Goal: Task Accomplishment & Management: Manage account settings

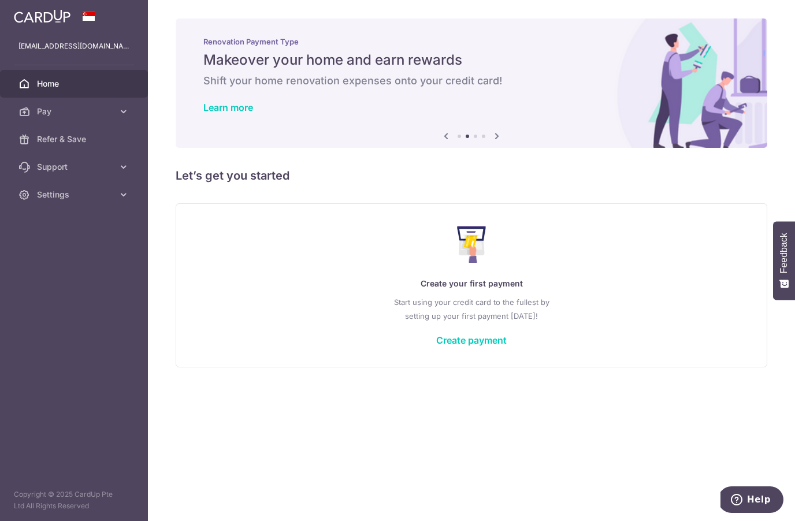
click at [91, 193] on span "Settings" at bounding box center [75, 195] width 76 height 12
click at [67, 253] on span "Logout" at bounding box center [75, 250] width 76 height 12
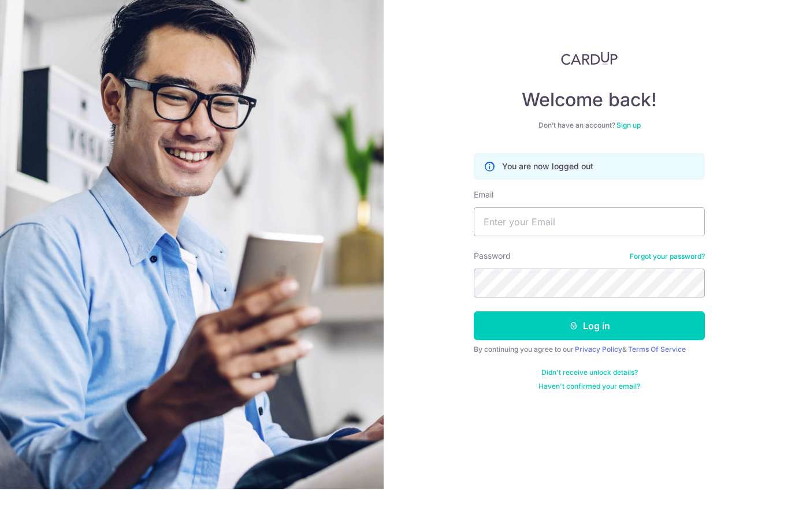
scroll to position [32, 0]
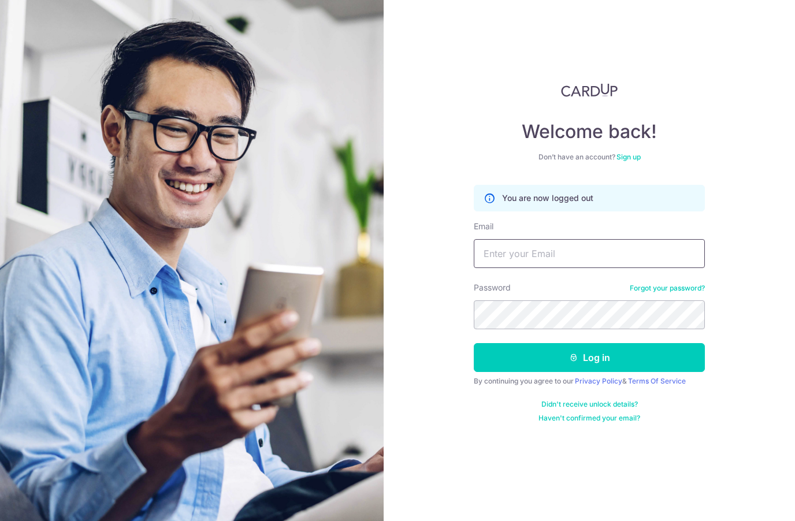
click at [535, 239] on input "Email" at bounding box center [588, 253] width 231 height 29
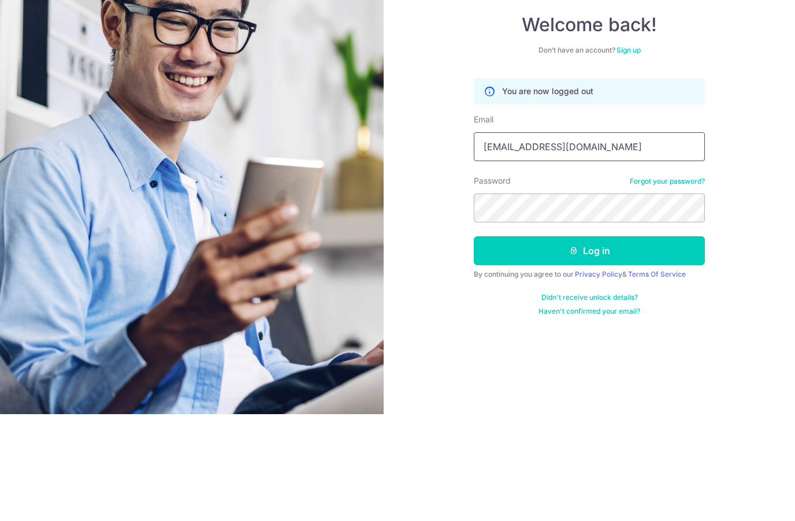
type input "[EMAIL_ADDRESS][DOMAIN_NAME]"
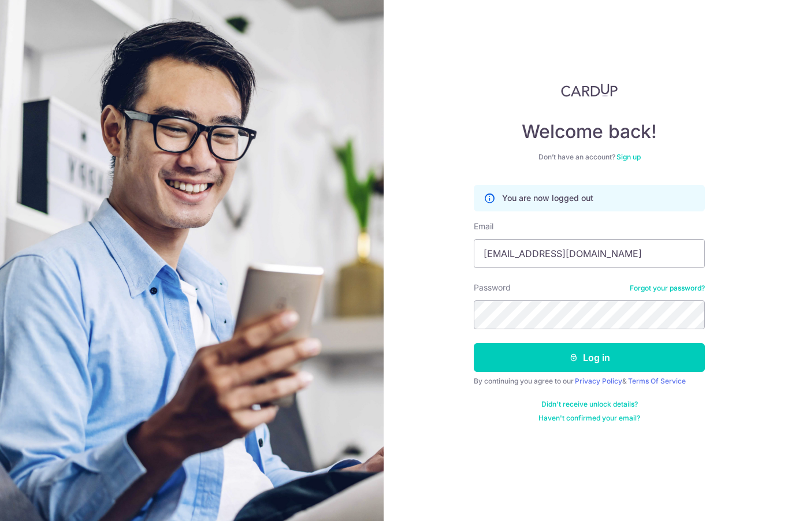
click at [602, 343] on button "Log in" at bounding box center [588, 357] width 231 height 29
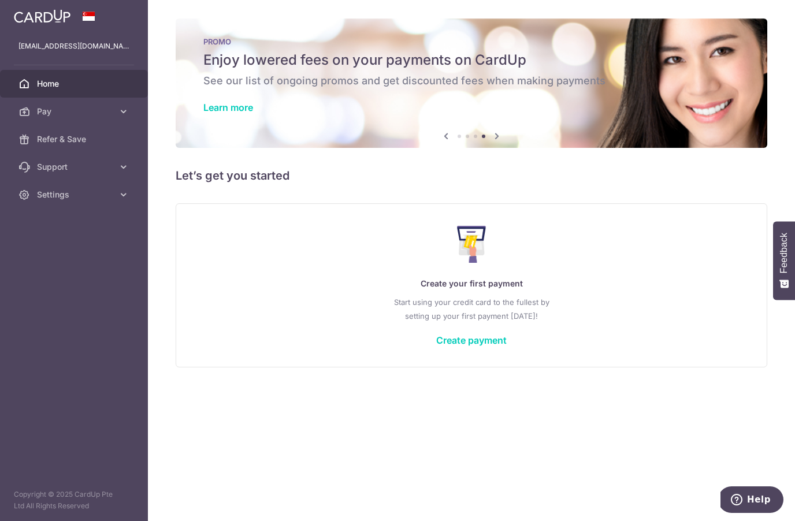
click at [31, 114] on link "Pay" at bounding box center [74, 112] width 148 height 28
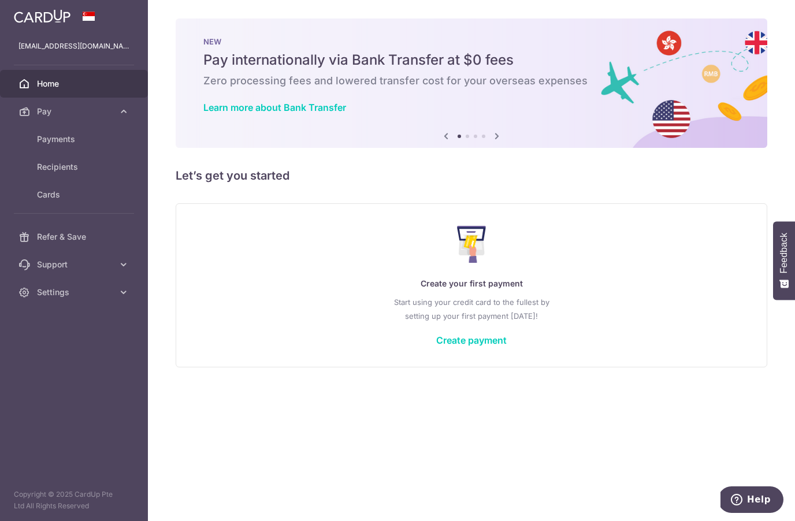
click at [64, 202] on link "Cards" at bounding box center [74, 195] width 148 height 28
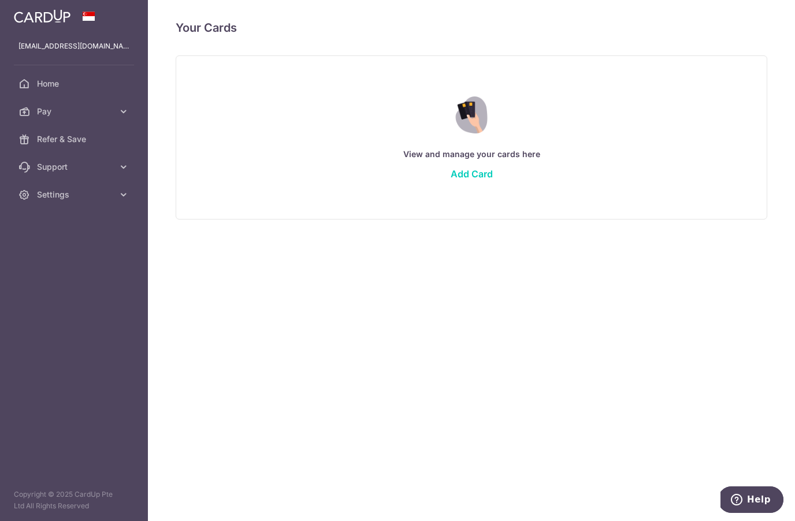
click at [489, 174] on link "Add Card" at bounding box center [471, 174] width 42 height 12
click at [475, 170] on link "Add Card" at bounding box center [471, 174] width 42 height 12
click at [476, 178] on link "Add Card" at bounding box center [471, 174] width 42 height 12
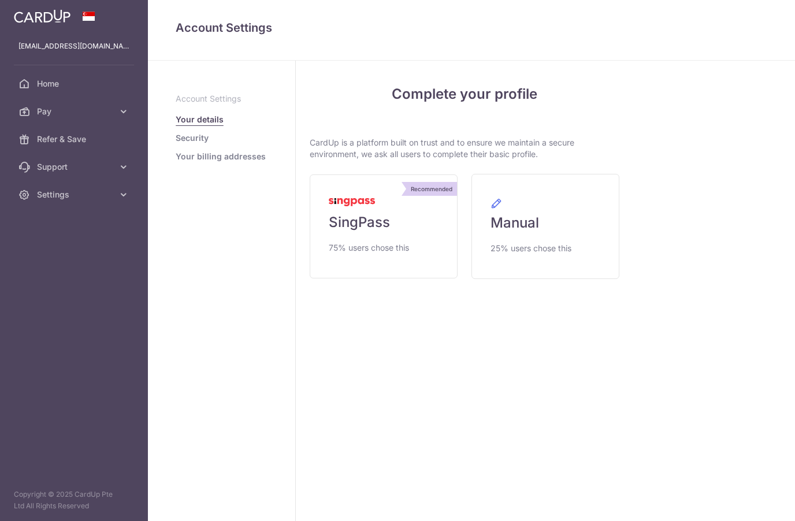
click at [482, 177] on link "Manual 25% users chose this" at bounding box center [545, 226] width 148 height 105
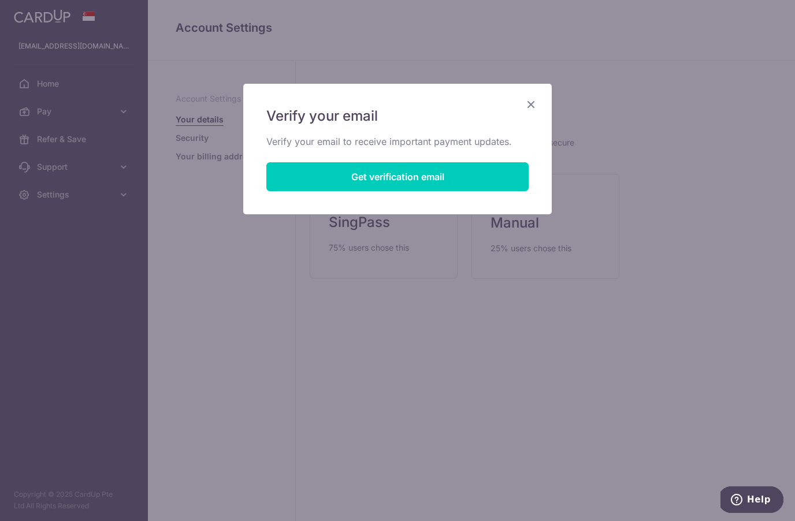
click at [529, 105] on icon "Close" at bounding box center [531, 104] width 14 height 14
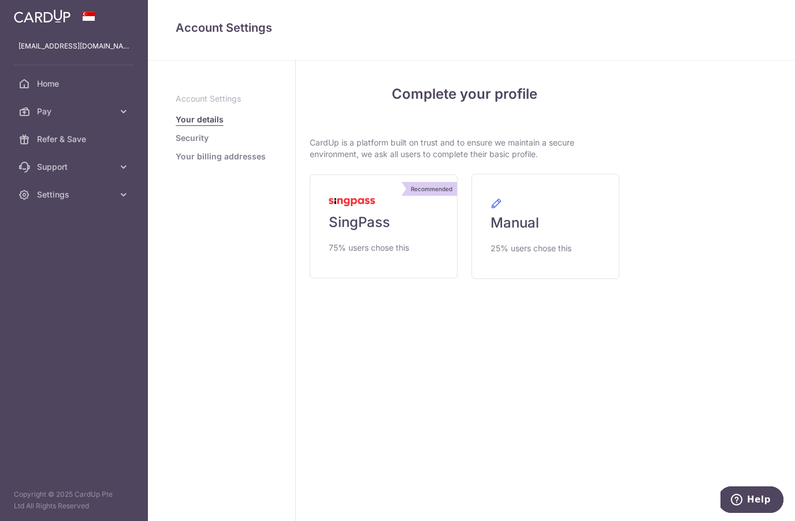
click at [524, 232] on link "Manual 25% users chose this" at bounding box center [545, 226] width 148 height 105
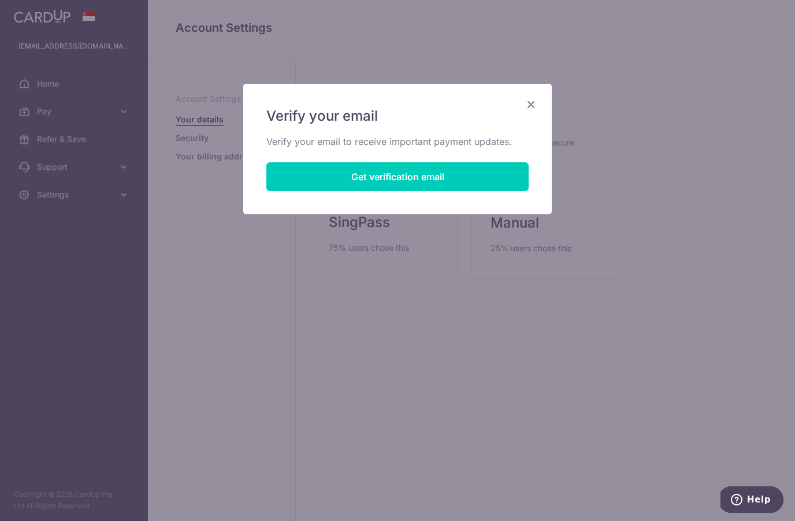
click at [420, 178] on button "Get verification email" at bounding box center [397, 176] width 262 height 29
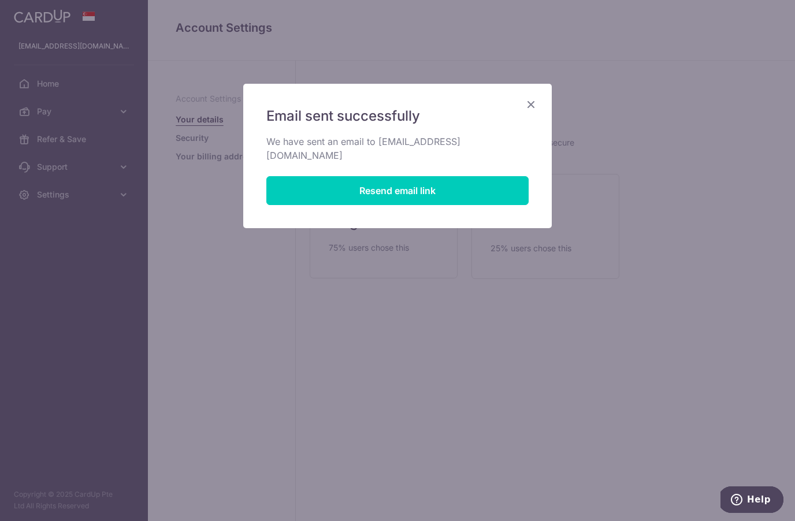
click at [528, 107] on icon "Close" at bounding box center [531, 104] width 14 height 14
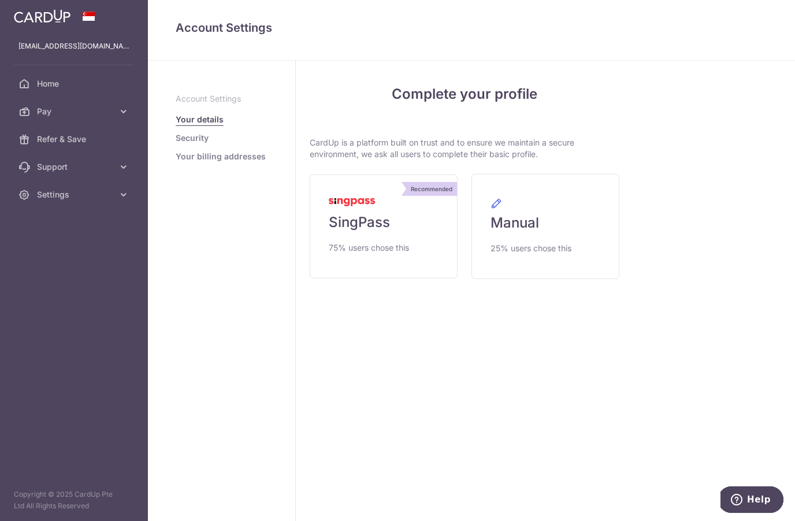
click at [359, 234] on link "Recommended SingPass 75% users chose this" at bounding box center [383, 226] width 148 height 104
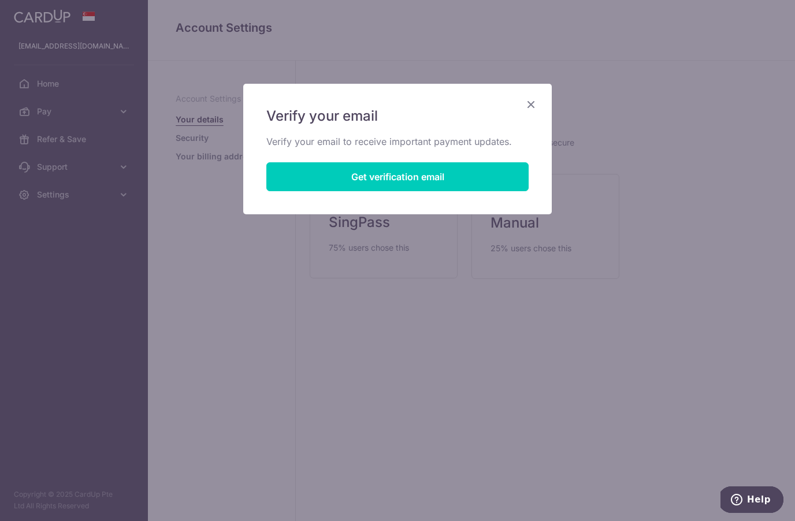
click at [527, 100] on icon "Close" at bounding box center [531, 104] width 14 height 14
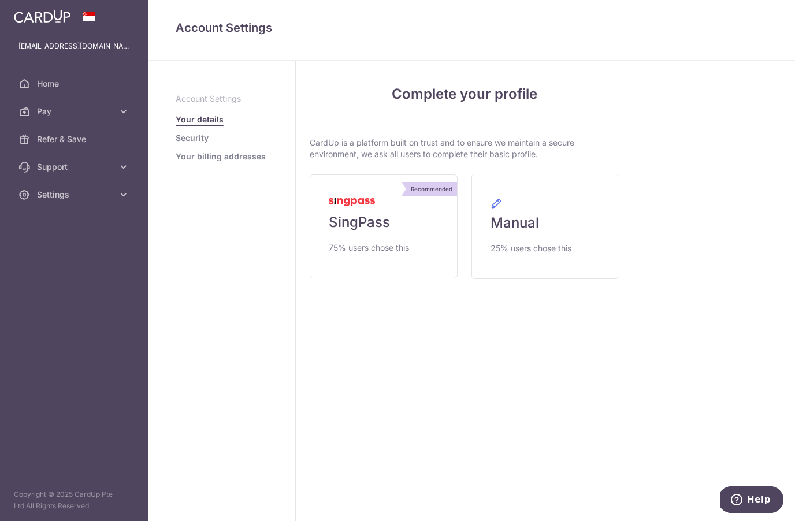
click at [367, 224] on span "SingPass" at bounding box center [359, 222] width 61 height 18
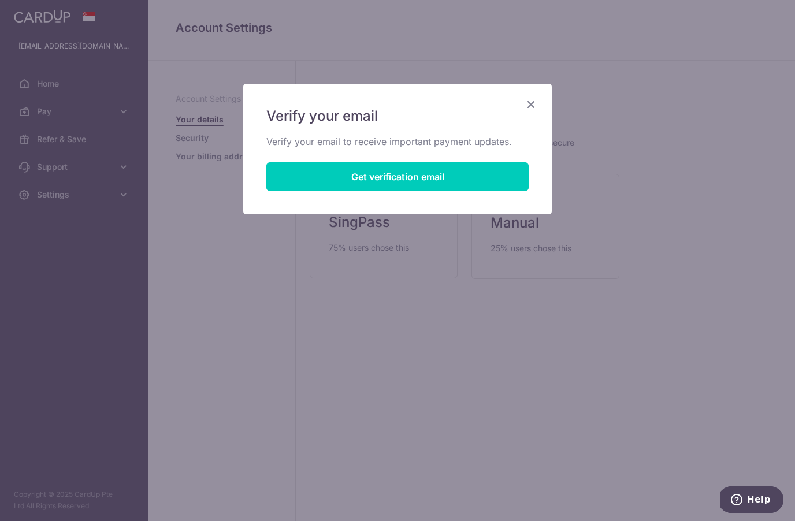
click at [424, 177] on button "Get verification email" at bounding box center [397, 176] width 262 height 29
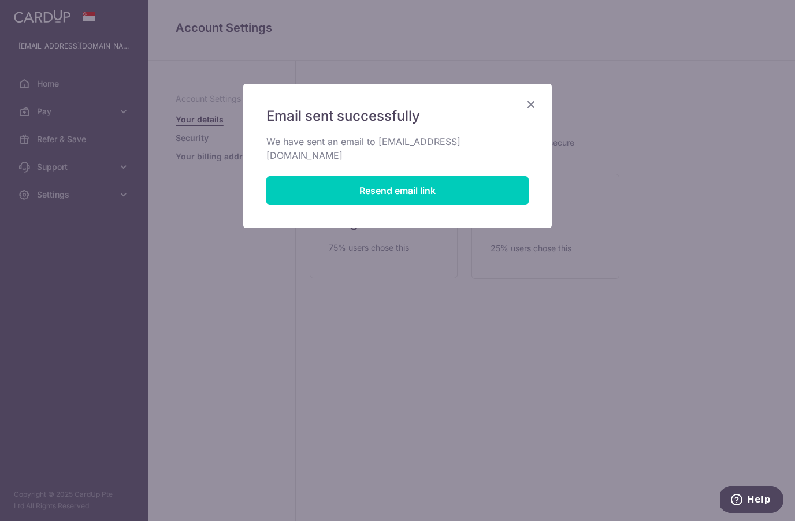
click at [533, 98] on icon "Close" at bounding box center [531, 104] width 14 height 14
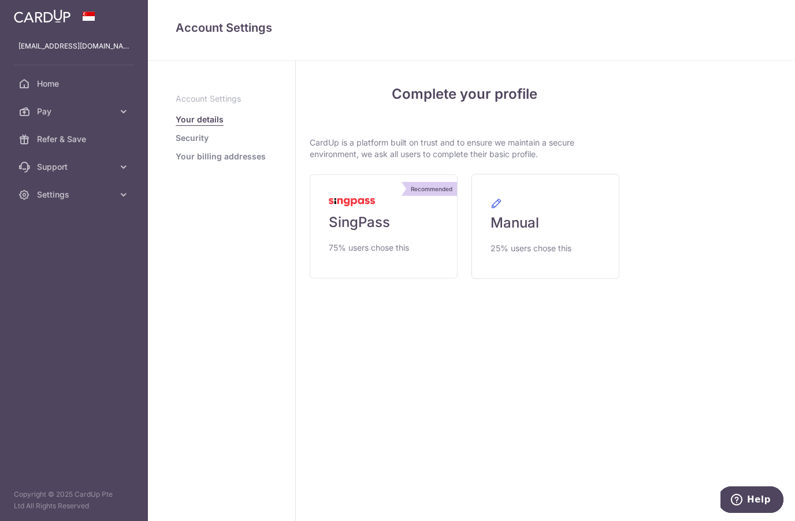
click at [364, 235] on link "Recommended SingPass 75% users chose this" at bounding box center [383, 226] width 148 height 104
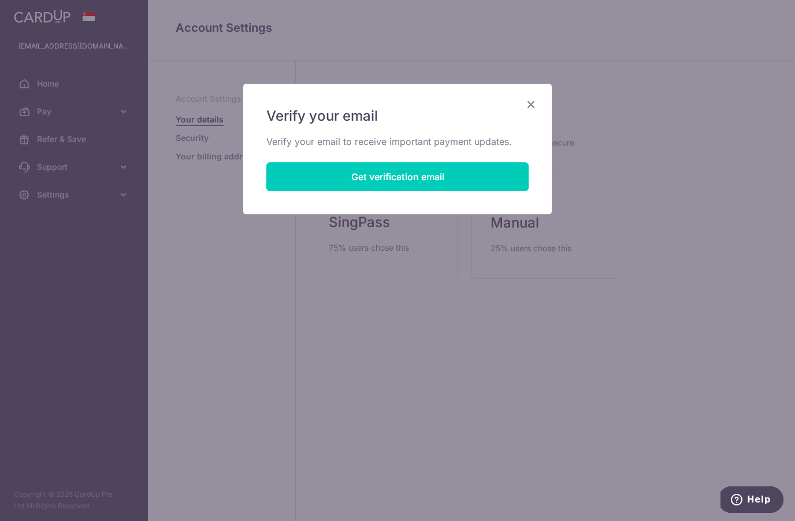
click at [529, 107] on icon "Close" at bounding box center [531, 104] width 14 height 14
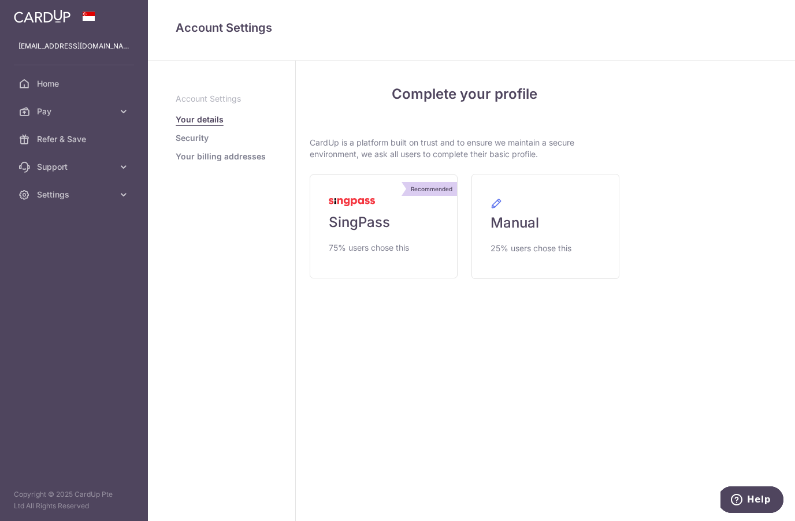
click at [363, 216] on span "SingPass" at bounding box center [359, 222] width 61 height 18
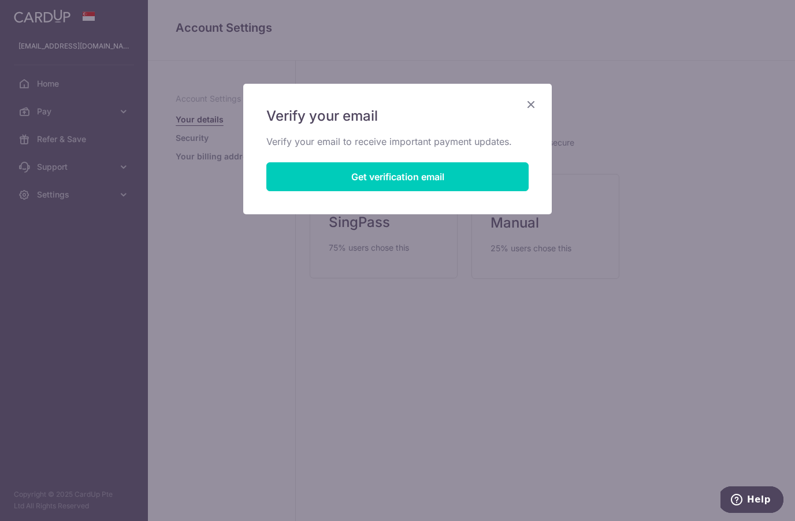
click at [445, 172] on button "Get verification email" at bounding box center [397, 176] width 262 height 29
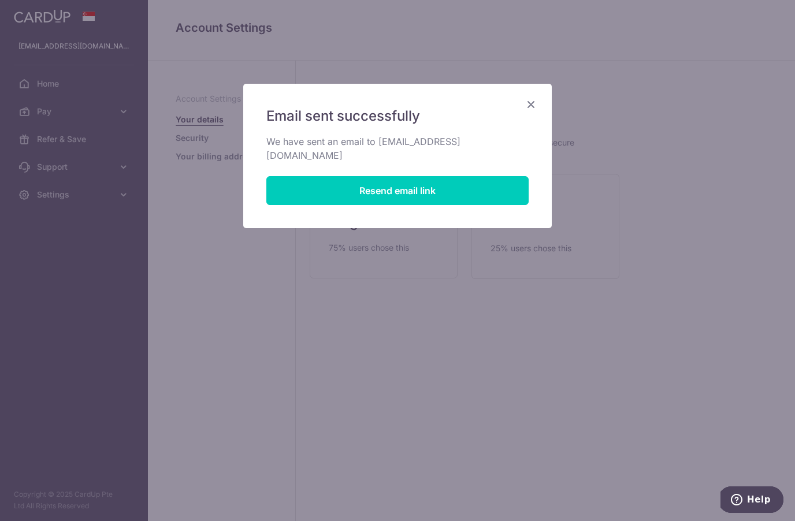
click at [528, 105] on icon "Close" at bounding box center [531, 104] width 14 height 14
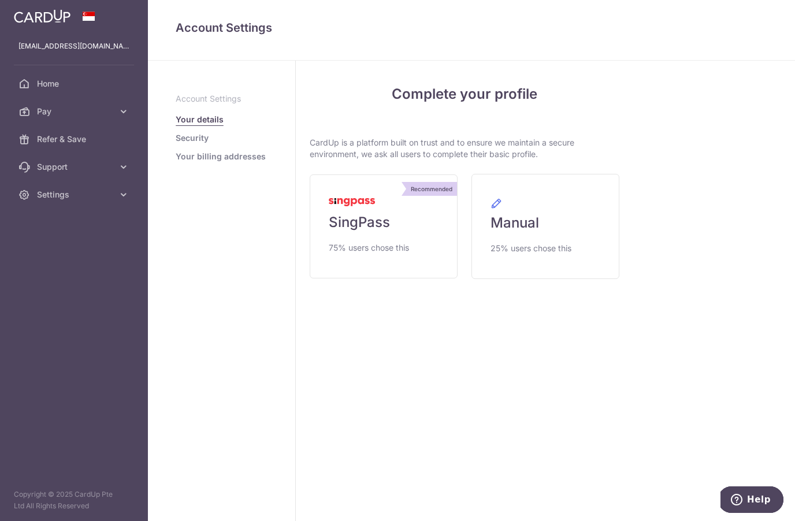
click at [382, 213] on span "SingPass" at bounding box center [359, 222] width 61 height 18
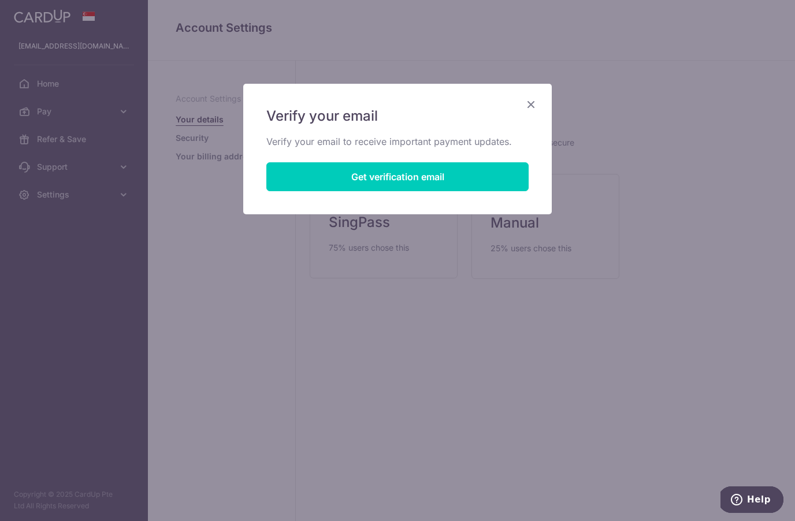
click at [531, 106] on icon "Close" at bounding box center [531, 104] width 14 height 14
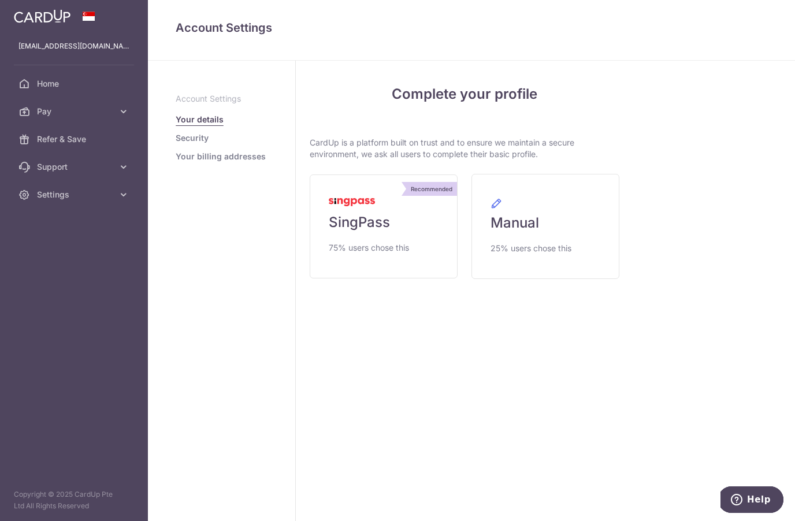
click at [375, 225] on span "SingPass" at bounding box center [359, 222] width 61 height 18
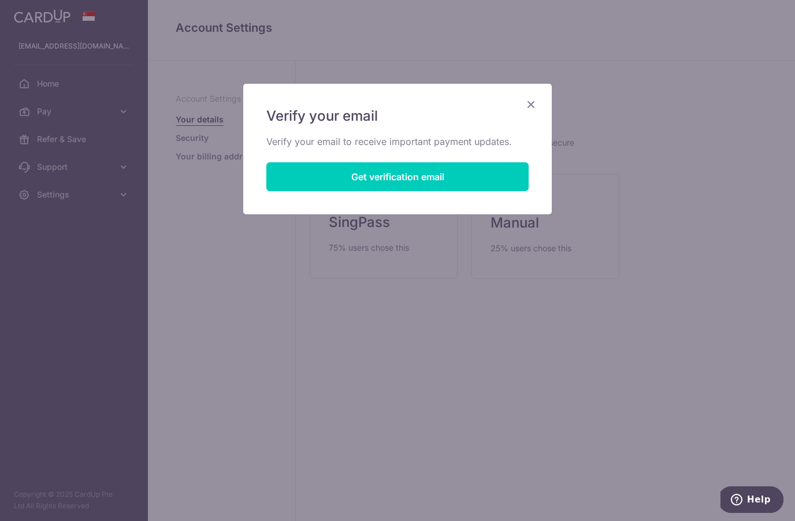
click at [527, 102] on icon "Close" at bounding box center [531, 104] width 14 height 14
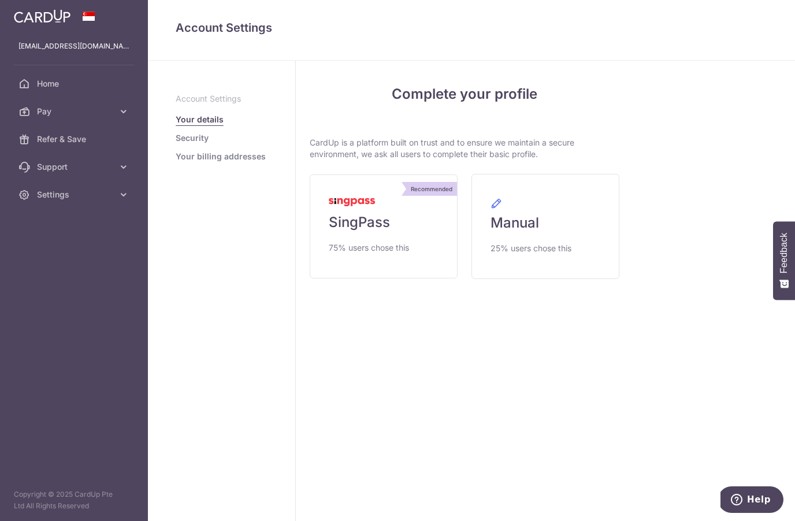
click at [365, 219] on span "SingPass" at bounding box center [359, 222] width 61 height 18
click at [355, 234] on link "Recommended SingPass 75% users chose this" at bounding box center [383, 226] width 148 height 104
click at [360, 214] on span "SingPass" at bounding box center [359, 222] width 61 height 18
click at [356, 229] on span "SingPass" at bounding box center [359, 222] width 61 height 18
click at [382, 260] on link "Recommended SingPass 75% users chose this" at bounding box center [383, 226] width 148 height 104
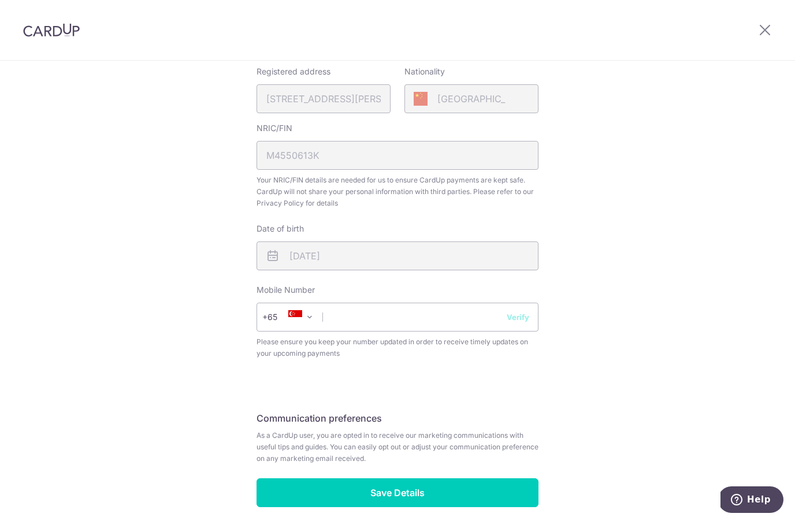
scroll to position [284, 0]
click at [459, 318] on input "text" at bounding box center [397, 317] width 282 height 29
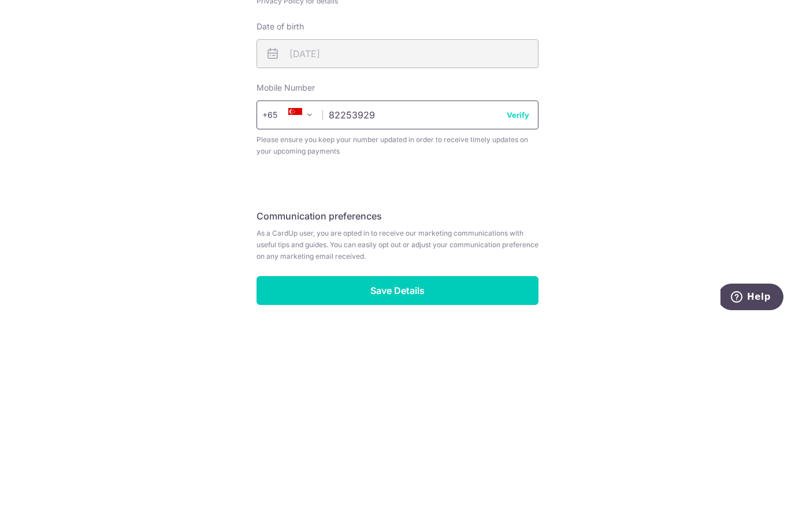
type input "82253929"
click at [524, 312] on button "Verify" at bounding box center [517, 318] width 23 height 12
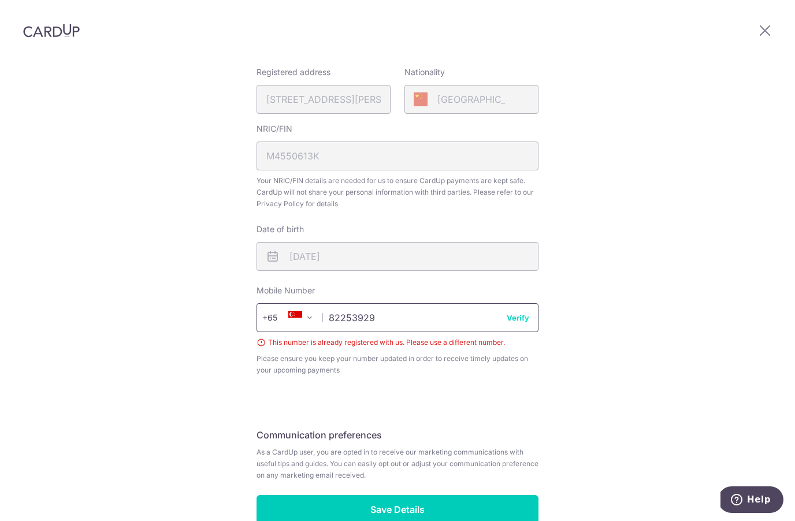
click at [531, 303] on input "82253929" at bounding box center [397, 317] width 282 height 29
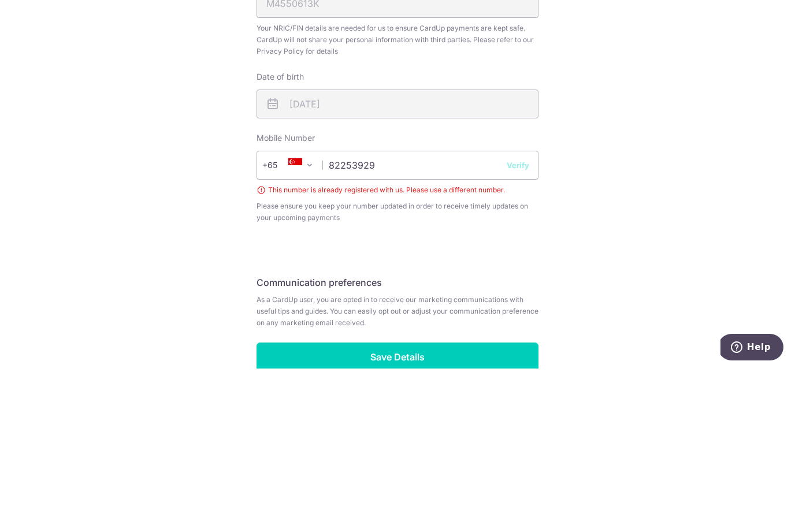
click at [524, 312] on button "Verify" at bounding box center [517, 318] width 23 height 12
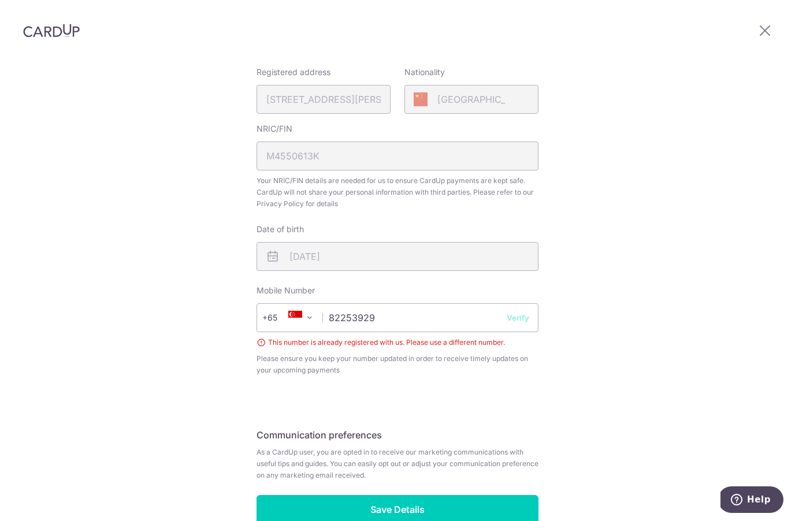
click at [445, 495] on input "Save Details" at bounding box center [397, 509] width 282 height 29
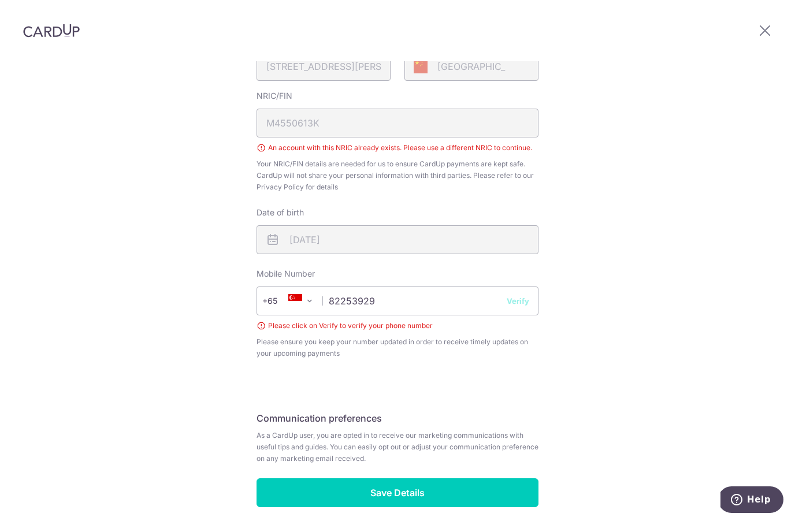
scroll to position [316, 0]
click at [419, 479] on input "Save Details" at bounding box center [397, 493] width 282 height 29
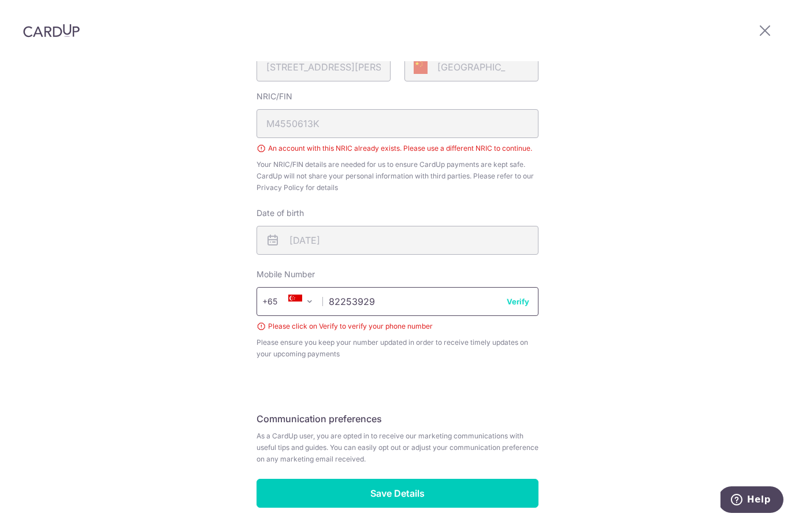
click at [458, 287] on input "82253929" at bounding box center [397, 301] width 282 height 29
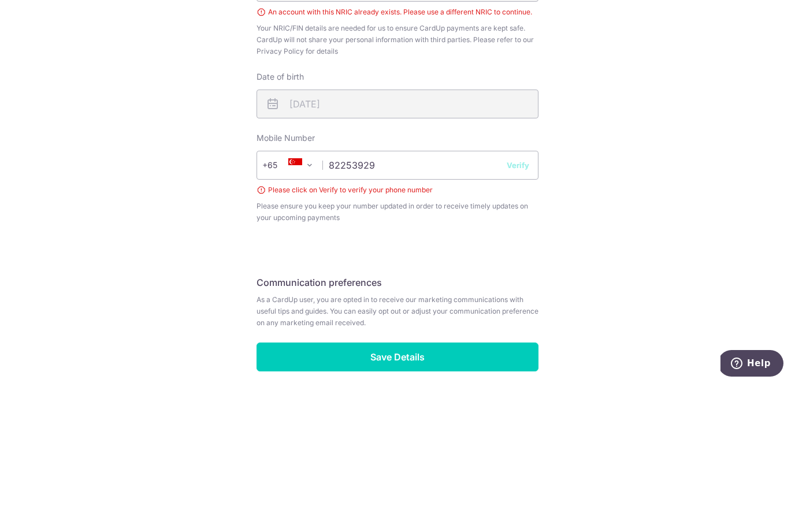
click at [525, 296] on button "Verify" at bounding box center [517, 302] width 23 height 12
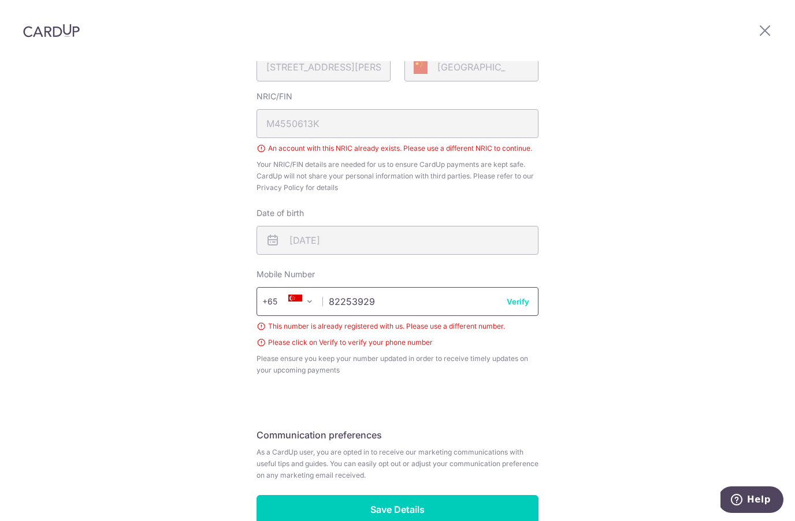
click at [529, 287] on input "82253929" at bounding box center [397, 301] width 282 height 29
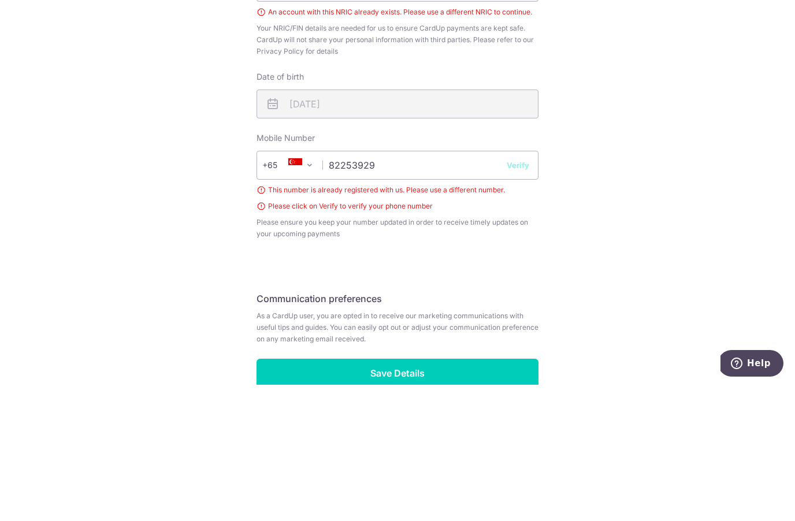
click at [519, 296] on button "Verify" at bounding box center [517, 302] width 23 height 12
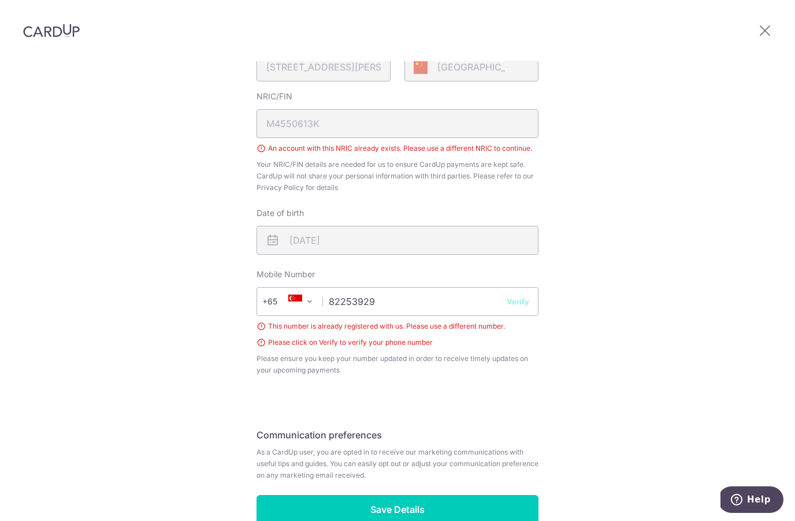
click at [416, 337] on div "Please click on Verify to verify your phone number" at bounding box center [397, 343] width 282 height 12
click at [457, 495] on input "Save Details" at bounding box center [397, 509] width 282 height 29
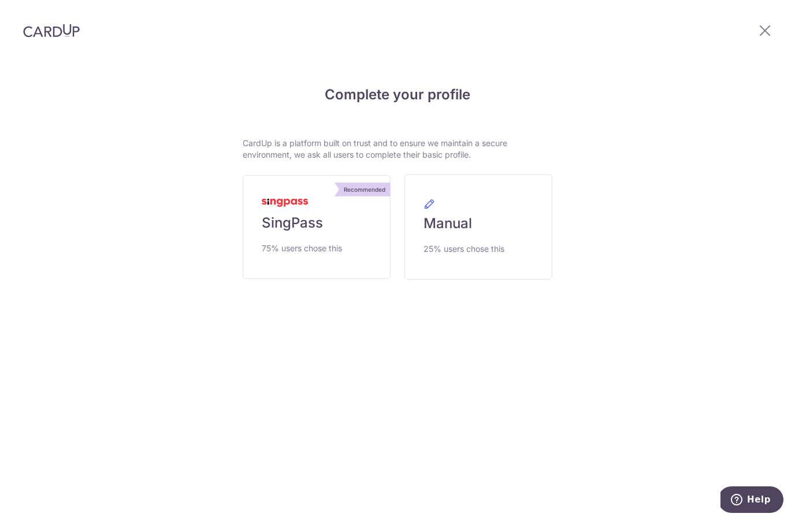
click at [470, 214] on span "Manual" at bounding box center [447, 223] width 49 height 18
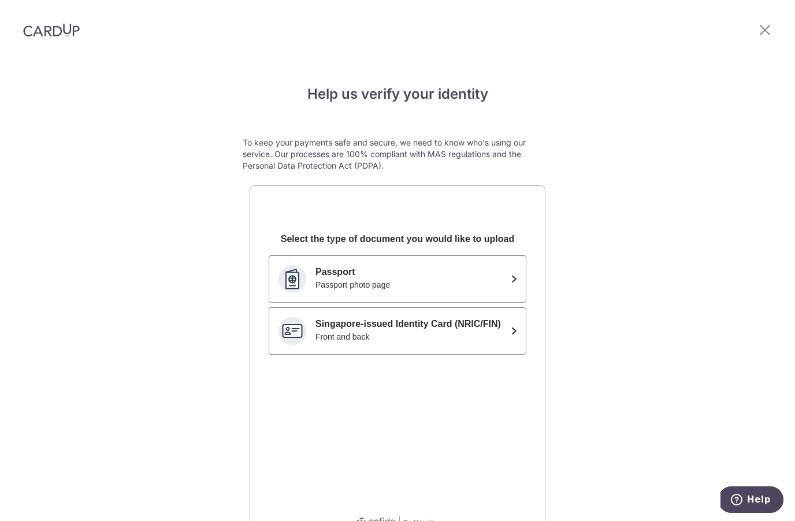
click at [471, 336] on div "Front and back" at bounding box center [410, 337] width 191 height 12
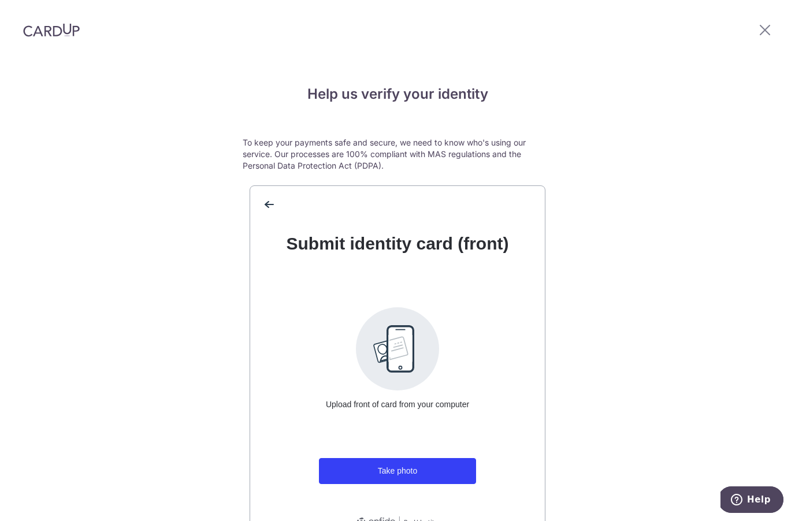
click at [437, 467] on button "Take photo" at bounding box center [397, 471] width 157 height 26
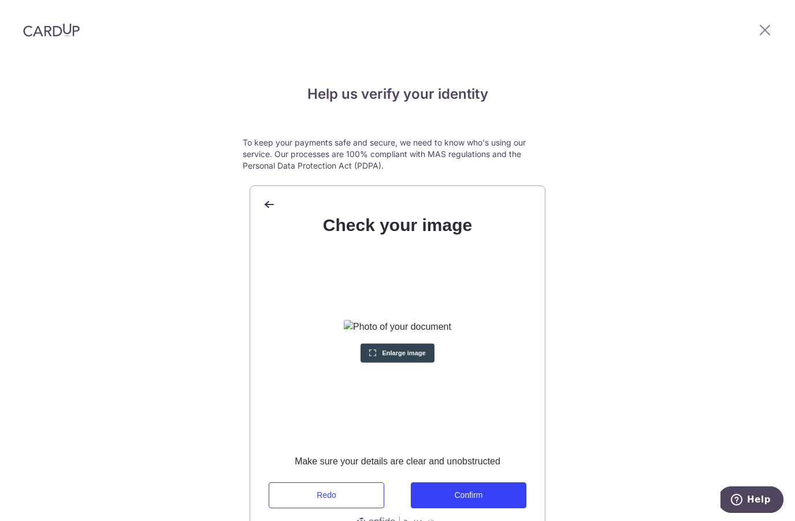
click at [497, 499] on button "Confirm" at bounding box center [468, 495] width 115 height 26
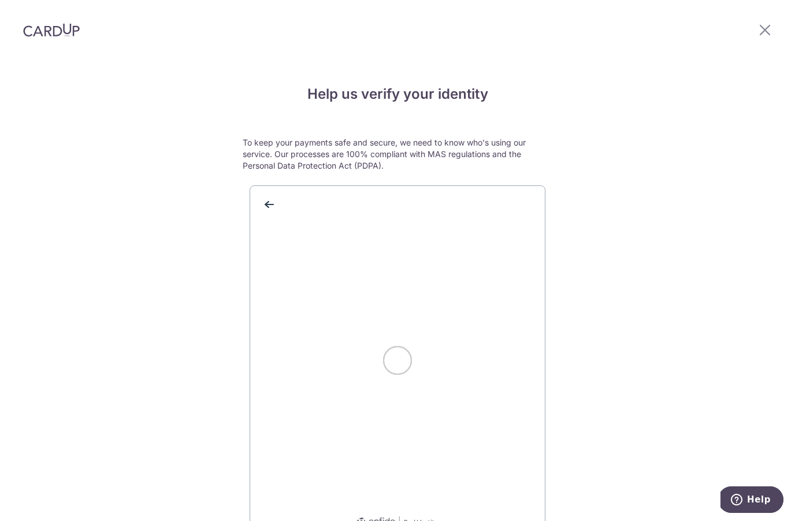
scroll to position [10, 0]
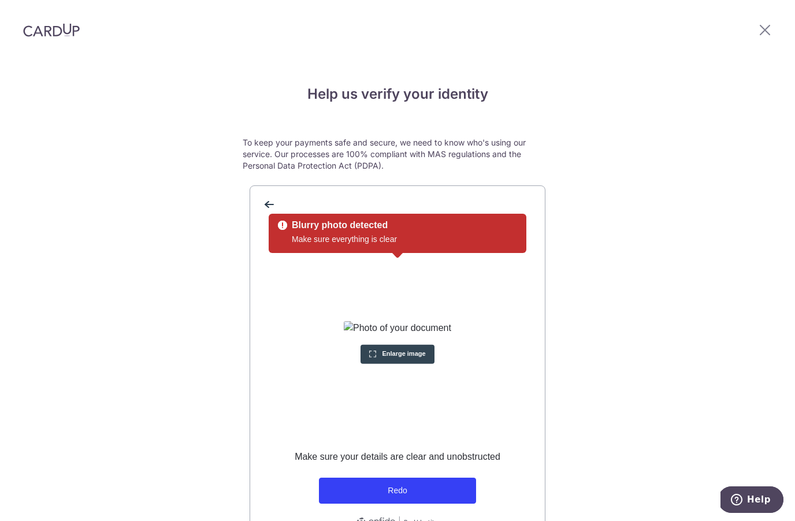
click at [431, 484] on button "Redo" at bounding box center [397, 491] width 157 height 26
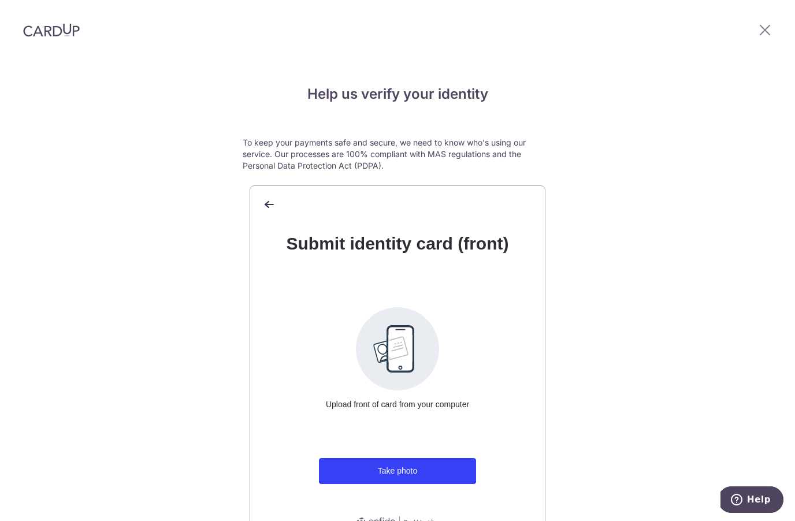
click at [433, 464] on button "Take photo" at bounding box center [397, 471] width 157 height 26
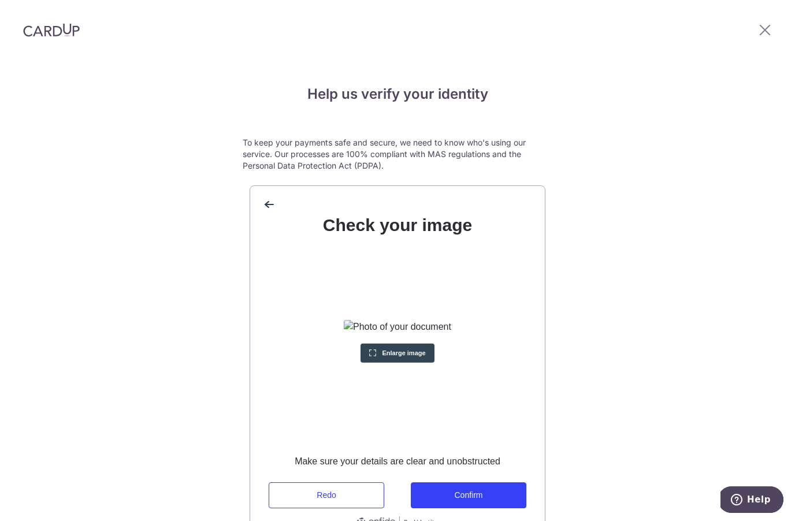
click at [503, 484] on button "Confirm" at bounding box center [468, 495] width 115 height 26
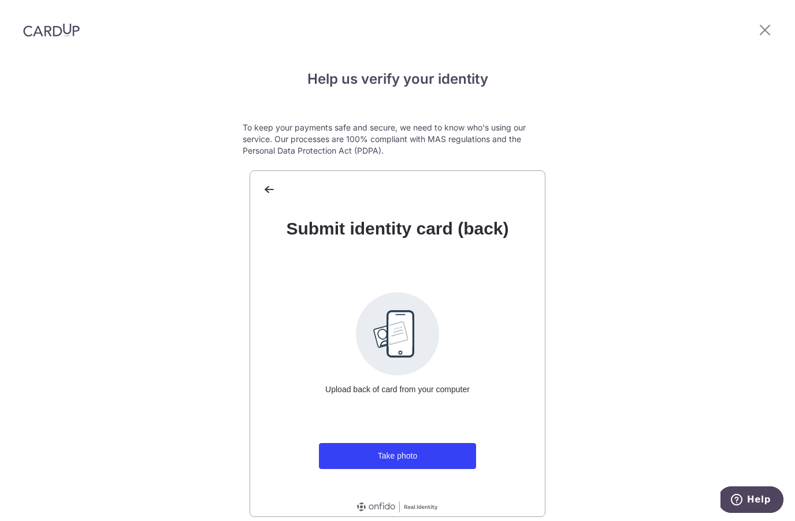
scroll to position [15, 0]
click at [435, 454] on button "Take photo" at bounding box center [397, 456] width 157 height 26
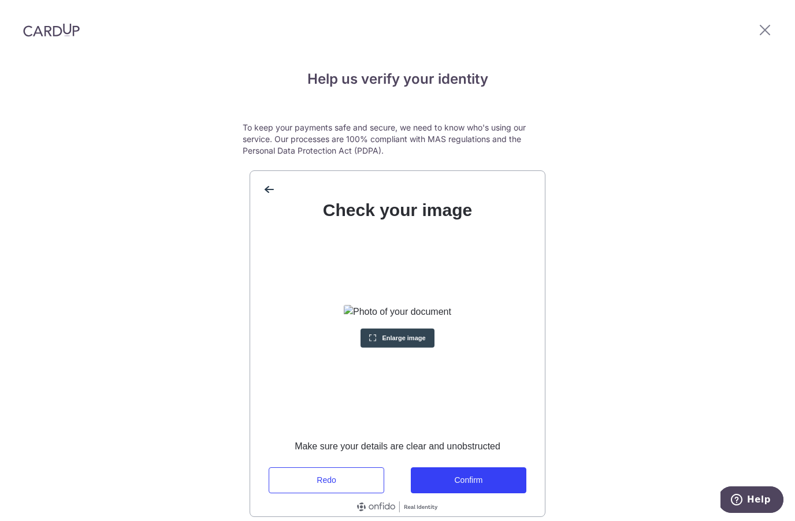
click at [499, 472] on button "Confirm" at bounding box center [468, 480] width 115 height 26
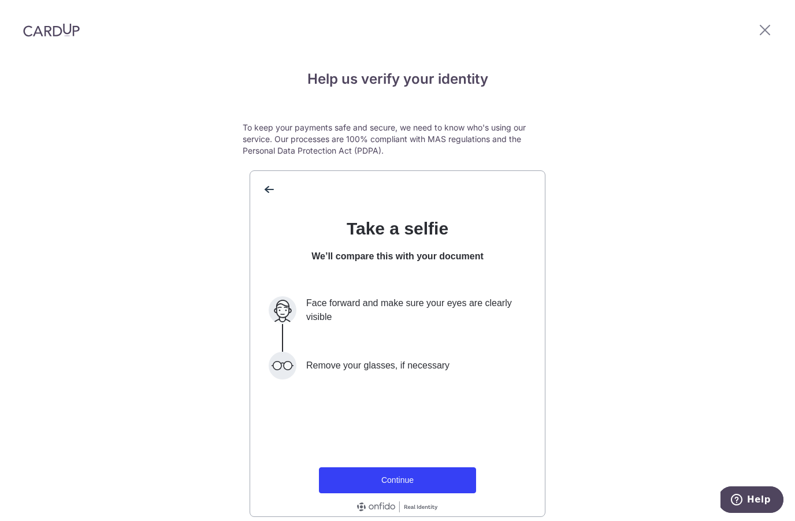
click at [437, 471] on button "Continue" at bounding box center [397, 480] width 157 height 26
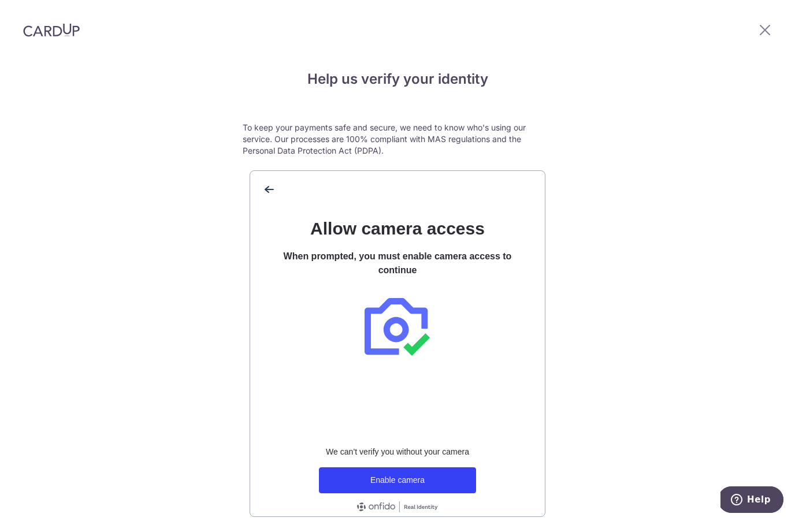
click at [419, 468] on button "Enable camera" at bounding box center [397, 480] width 157 height 26
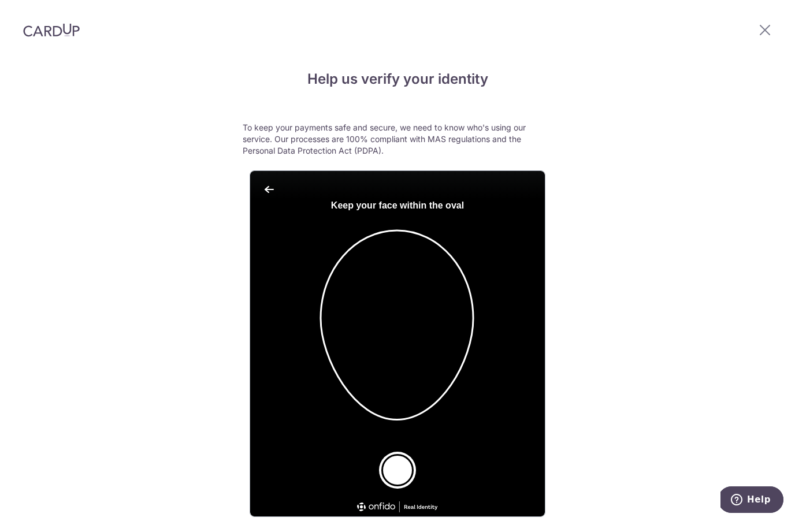
click at [404, 460] on button "Take a photo" at bounding box center [397, 470] width 32 height 32
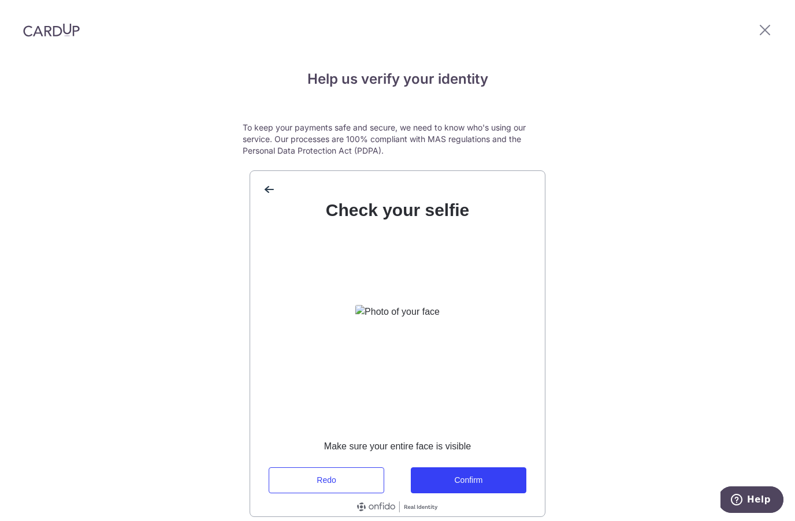
click at [476, 471] on button "Confirm" at bounding box center [468, 480] width 115 height 26
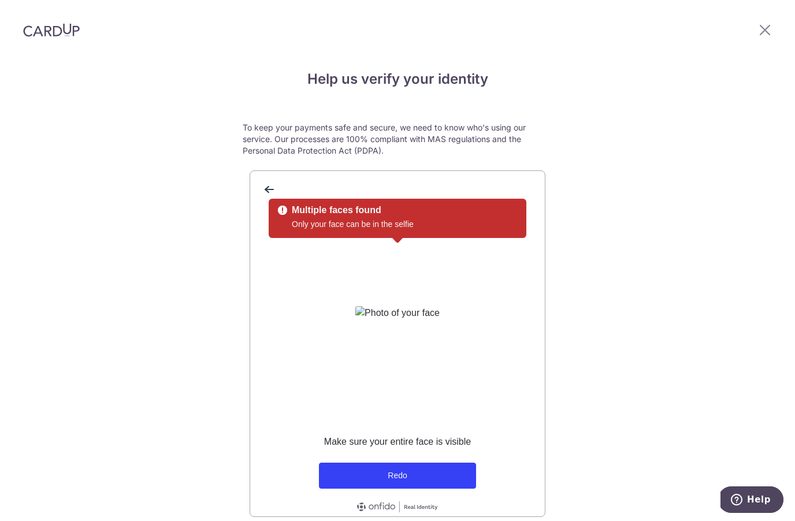
click at [432, 464] on button "Redo" at bounding box center [397, 476] width 157 height 26
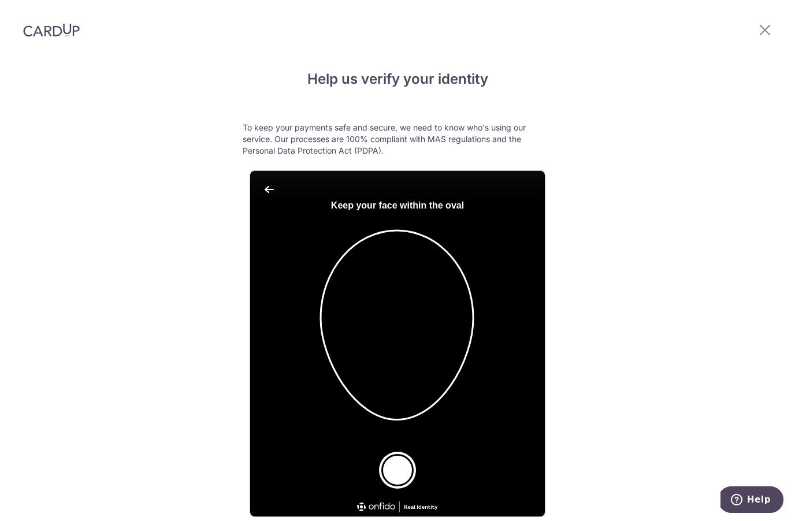
click at [402, 454] on button "Take a photo" at bounding box center [397, 470] width 32 height 32
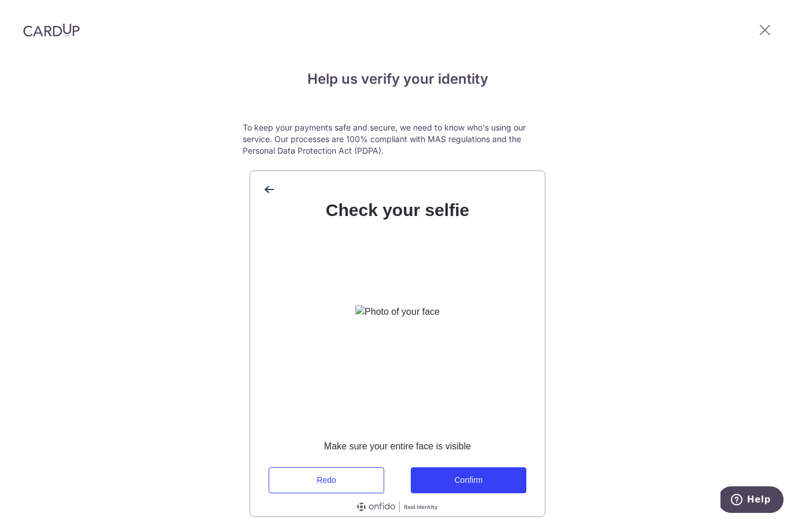
click at [476, 472] on button "Confirm" at bounding box center [468, 480] width 115 height 26
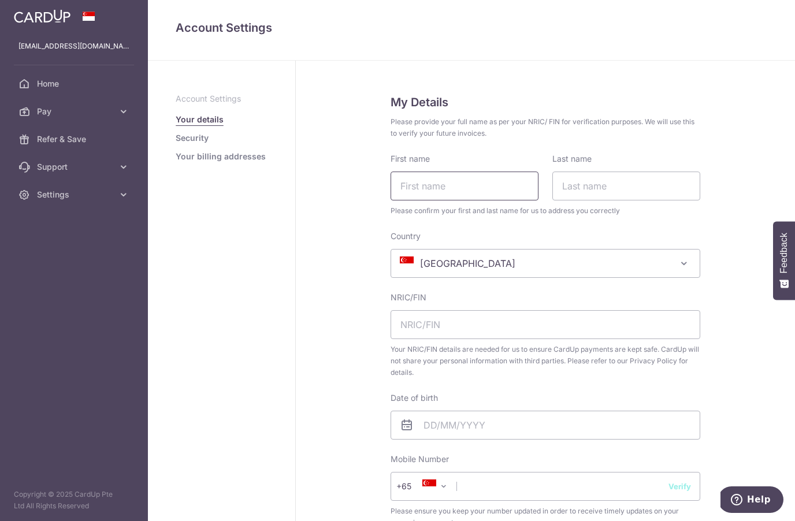
click at [463, 184] on input "First name" at bounding box center [464, 185] width 148 height 29
type input "[PERSON_NAME]"
click at [622, 191] on input "Last name" at bounding box center [626, 185] width 148 height 29
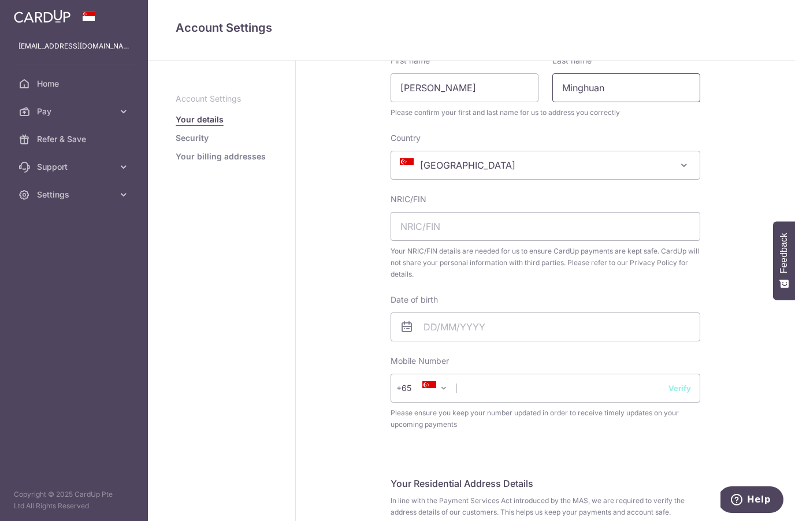
scroll to position [105, 0]
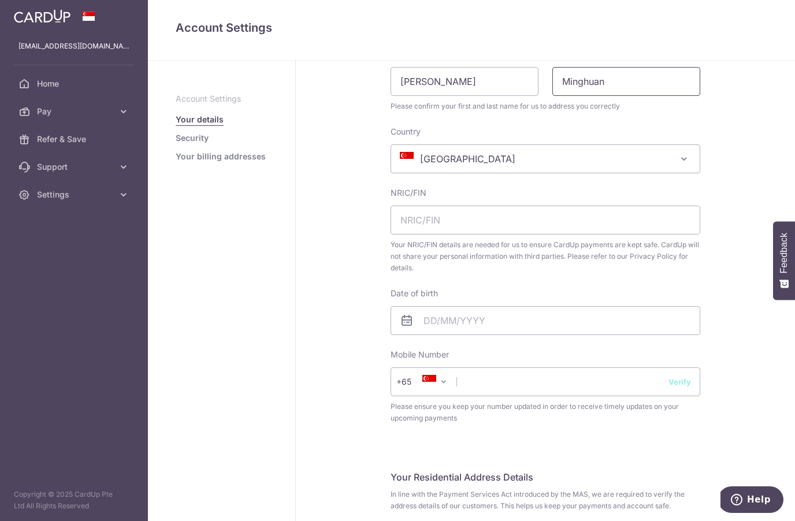
type input "Minghuan"
click at [509, 156] on span "[GEOGRAPHIC_DATA]" at bounding box center [545, 159] width 308 height 28
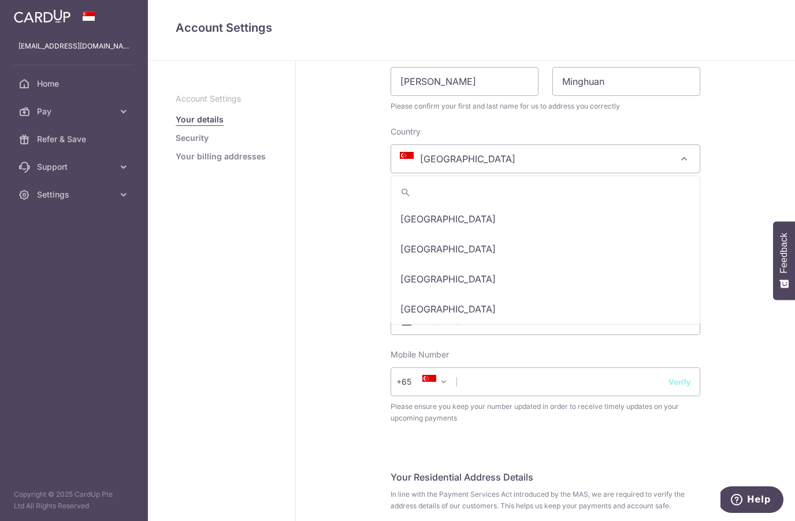
scroll to position [5885, 0]
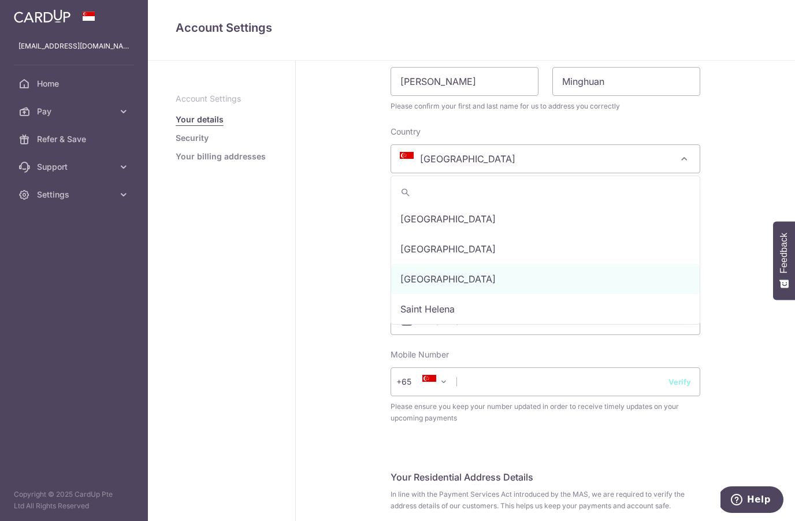
click at [337, 297] on div "My Details Please provide your full name as per your NRIC/ FIN for verification…" at bounding box center [545, 527] width 499 height 1143
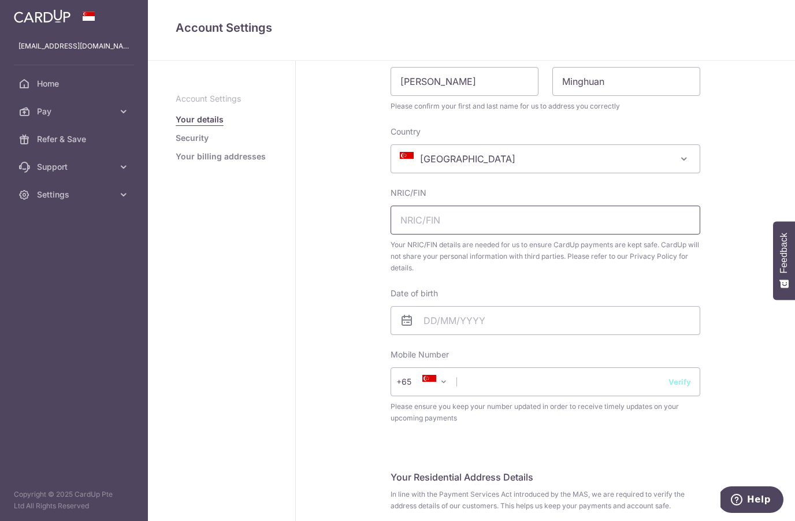
click at [464, 222] on input "text" at bounding box center [544, 220] width 309 height 29
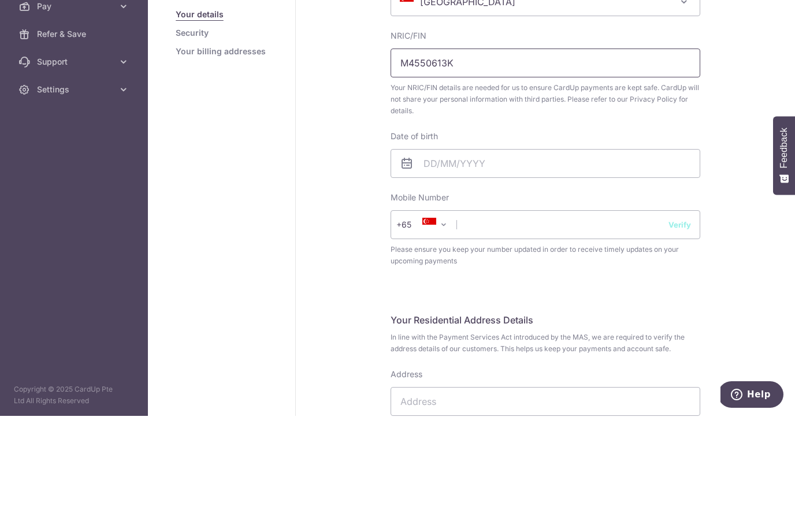
scroll to position [157, 0]
type input "M4550613K"
click at [517, 253] on input "text" at bounding box center [544, 267] width 309 height 29
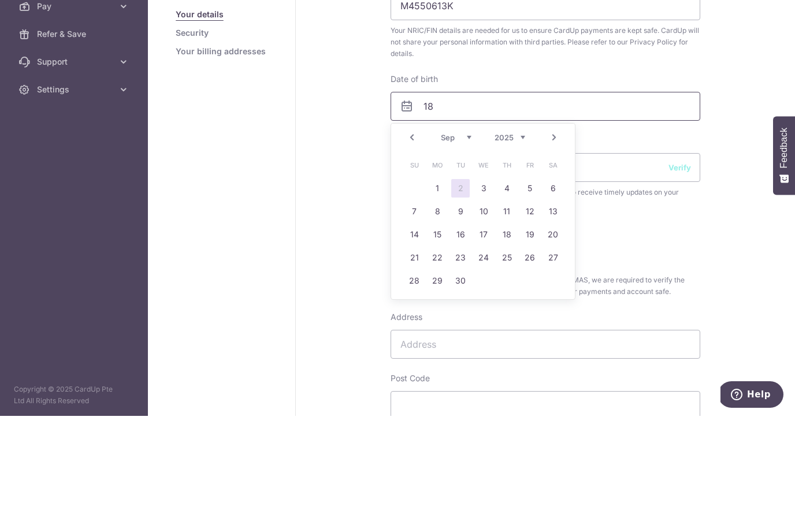
scroll to position [218, 0]
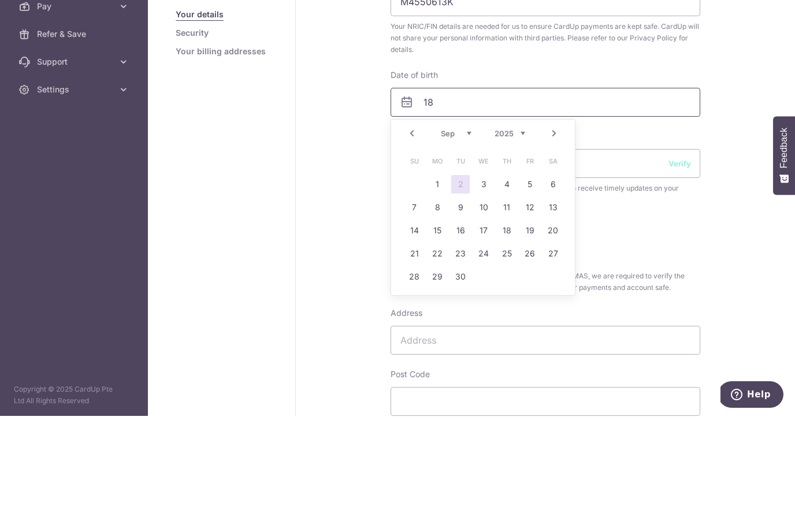
click at [411, 193] on input "18" at bounding box center [544, 207] width 309 height 29
click at [470, 234] on select "Jan Feb Mar Apr May Jun Jul Aug Sep Oct Nov Dec" at bounding box center [456, 238] width 31 height 9
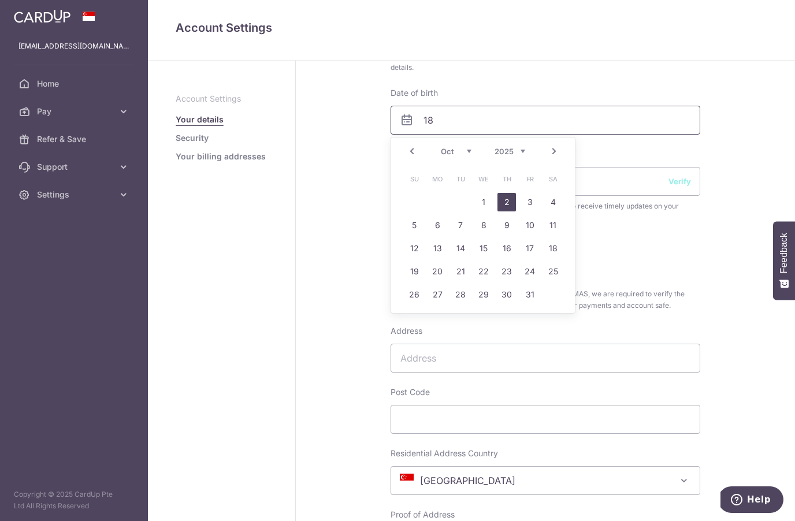
scroll to position [308, 0]
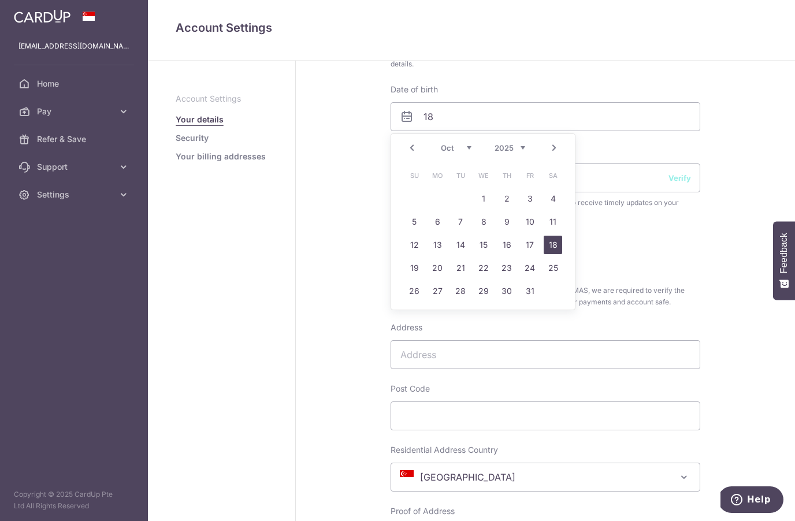
click at [553, 236] on link "18" at bounding box center [552, 245] width 18 height 18
type input "18/10/2025"
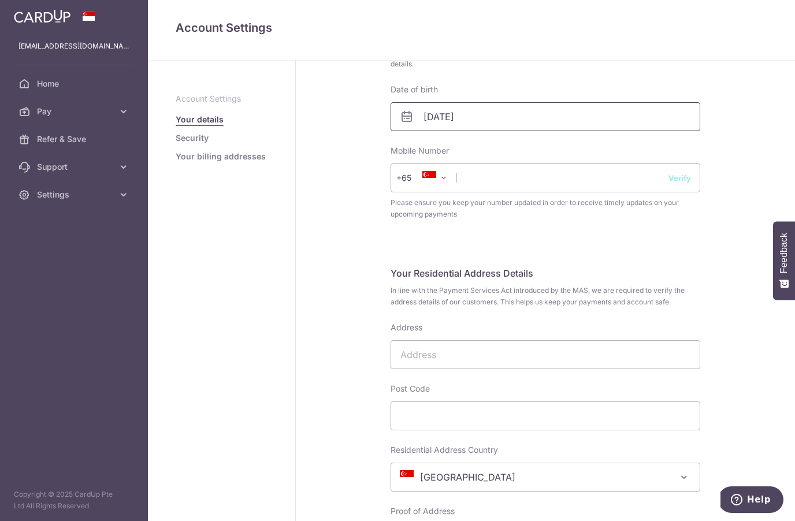
click at [495, 102] on input "18/10/2025" at bounding box center [544, 116] width 309 height 29
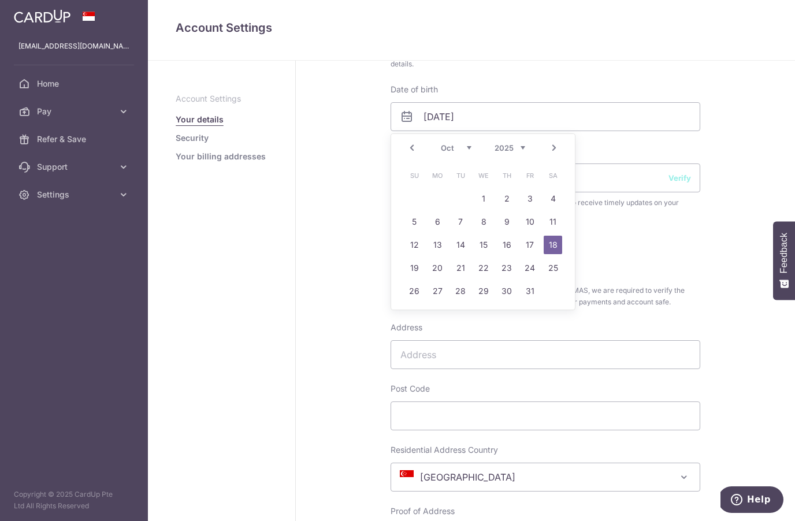
click at [515, 143] on select "1925 1926 1927 1928 1929 1930 1931 1932 1933 1934 1935 1936 1937 1938 1939 1940…" at bounding box center [509, 147] width 31 height 9
click at [637, 145] on div "Mobile Number +376 +971 +93 +1268 +1264 +355 +374 +244 +0 +54 +1684 +43 +61 +29…" at bounding box center [544, 182] width 309 height 75
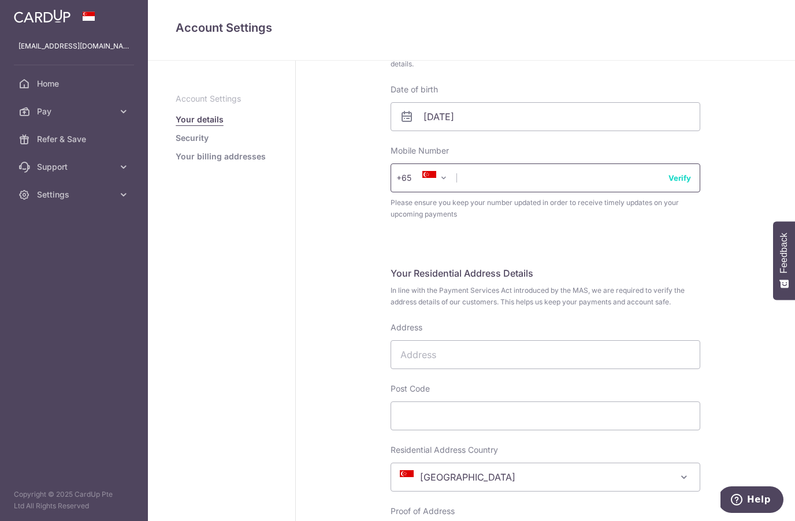
click at [493, 163] on input "text" at bounding box center [544, 177] width 309 height 29
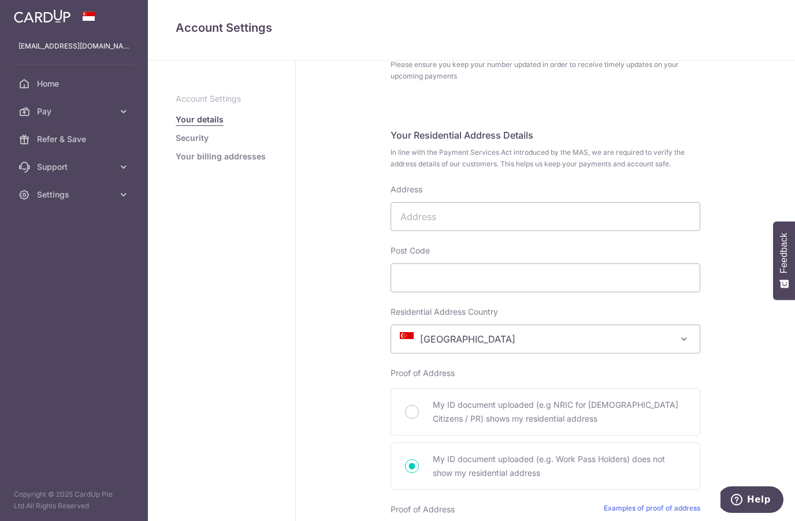
scroll to position [458, 0]
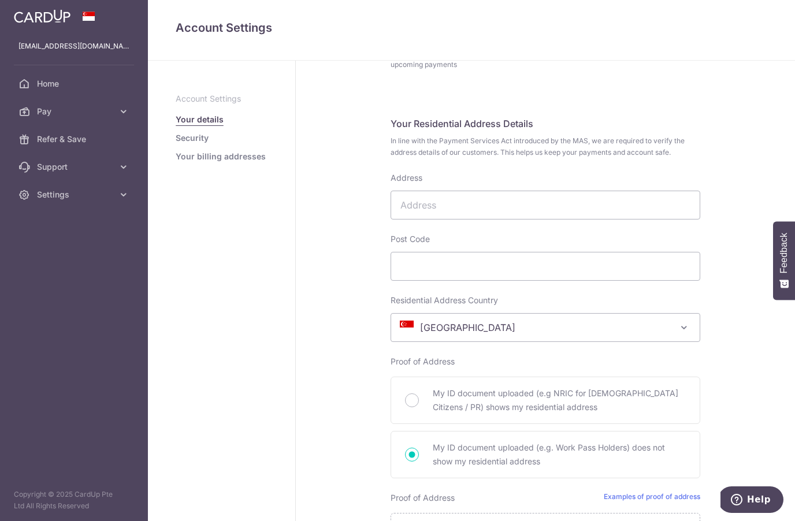
type input "82253929"
click at [581, 191] on input "Address" at bounding box center [544, 205] width 309 height 29
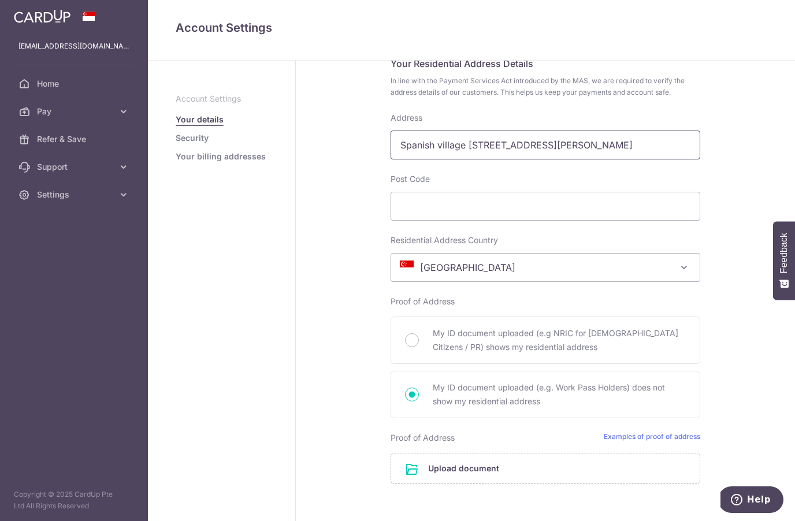
scroll to position [523, 0]
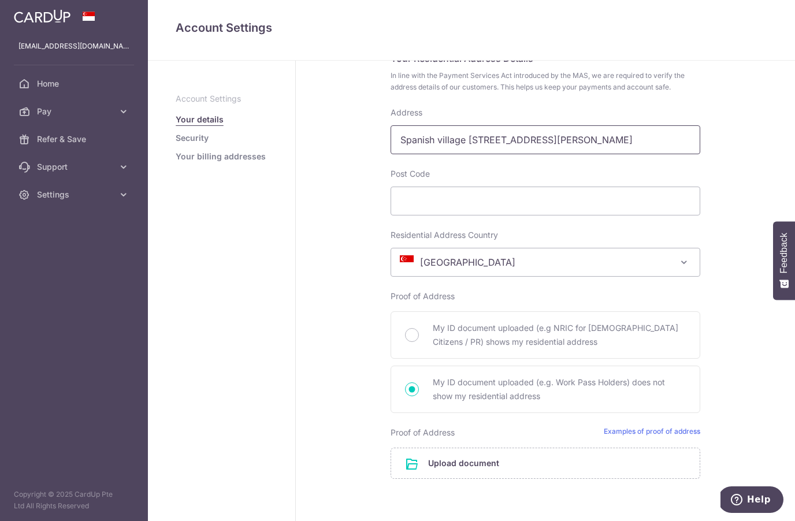
type input "Spanish village 64 Farrer road 01-06"
click at [498, 187] on input "Post Code" at bounding box center [544, 201] width 309 height 29
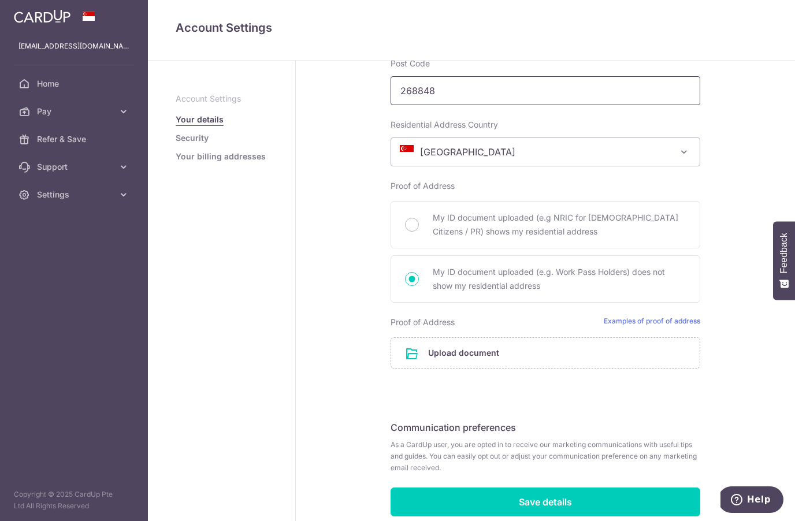
scroll to position [633, 0]
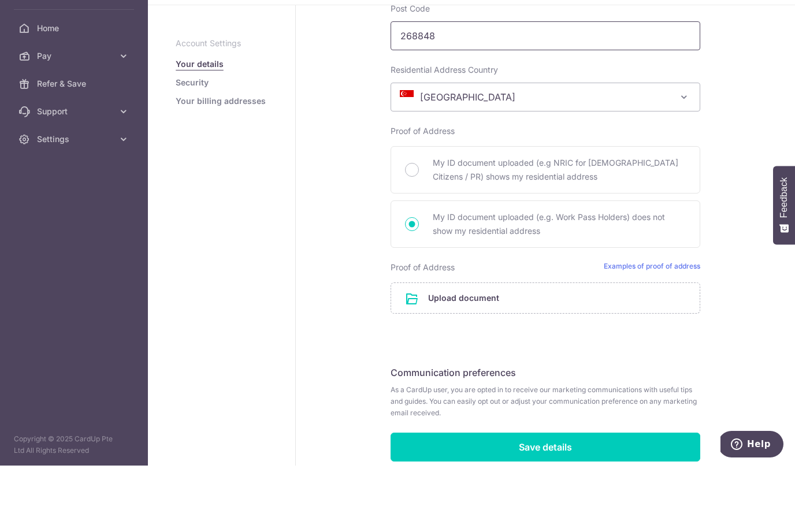
type input "268848"
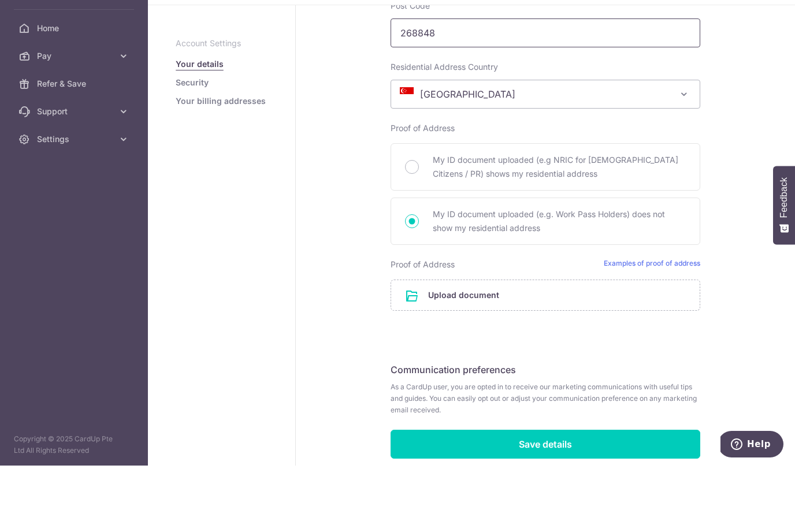
scroll to position [649, 0]
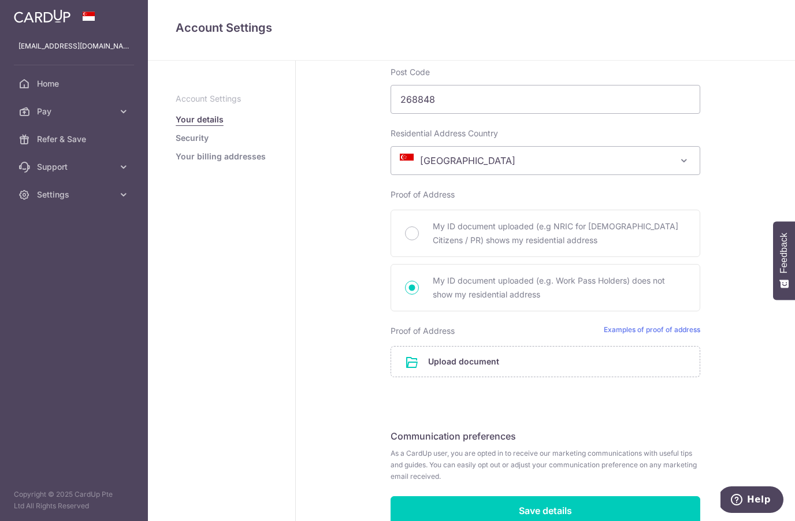
scroll to position [642, 0]
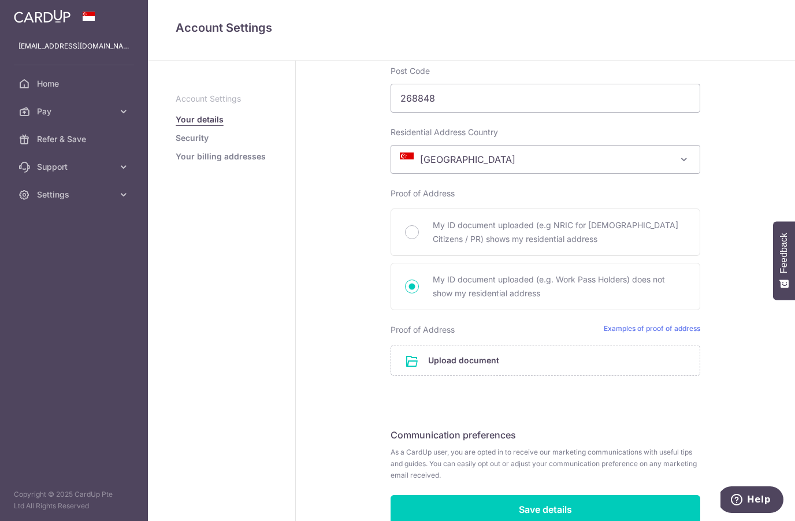
click at [477, 345] on input "file" at bounding box center [545, 360] width 308 height 30
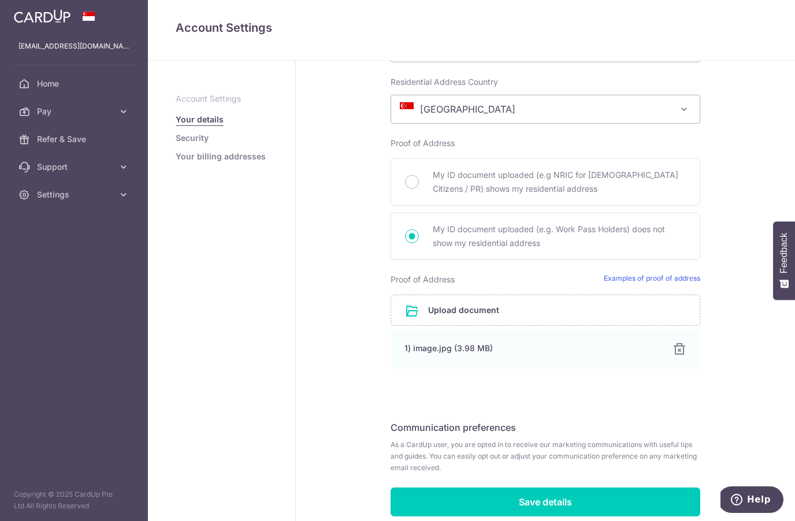
scroll to position [692, 0]
click at [641, 296] on input "file" at bounding box center [545, 311] width 308 height 30
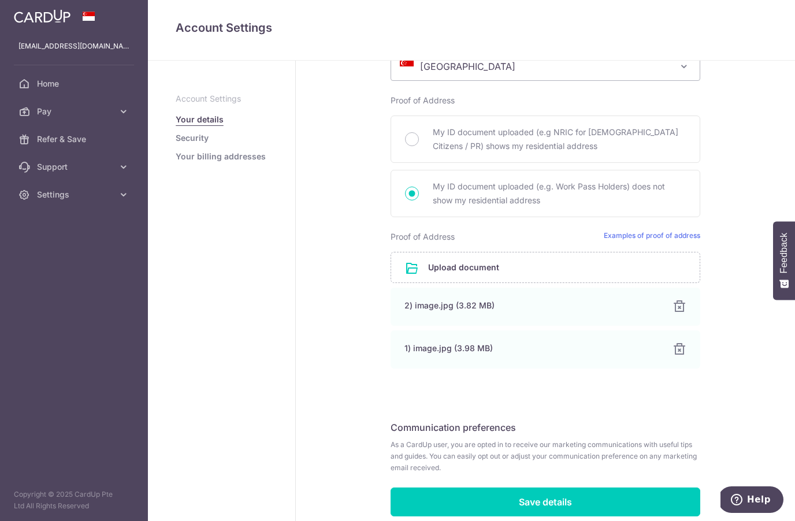
scroll to position [734, 0]
click at [570, 488] on input "Save details" at bounding box center [544, 502] width 309 height 29
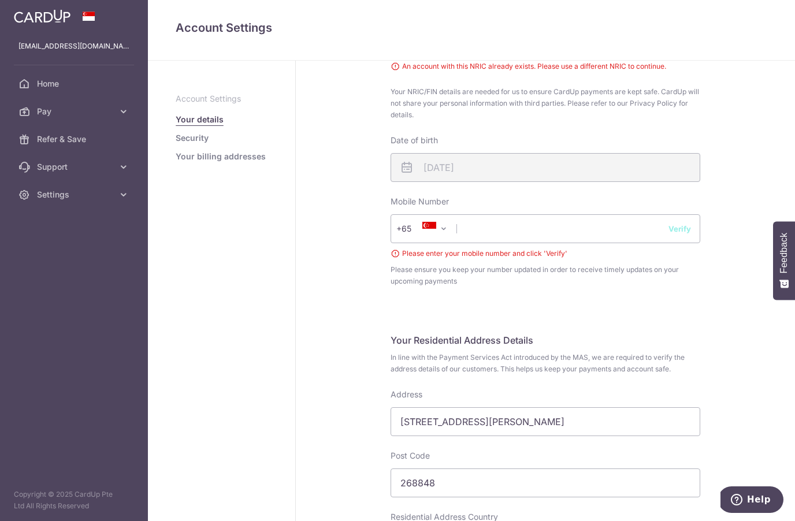
scroll to position [344, 0]
click at [527, 215] on input "text" at bounding box center [544, 229] width 309 height 29
type input "82253929"
click at [679, 223] on button "Verify" at bounding box center [679, 229] width 23 height 12
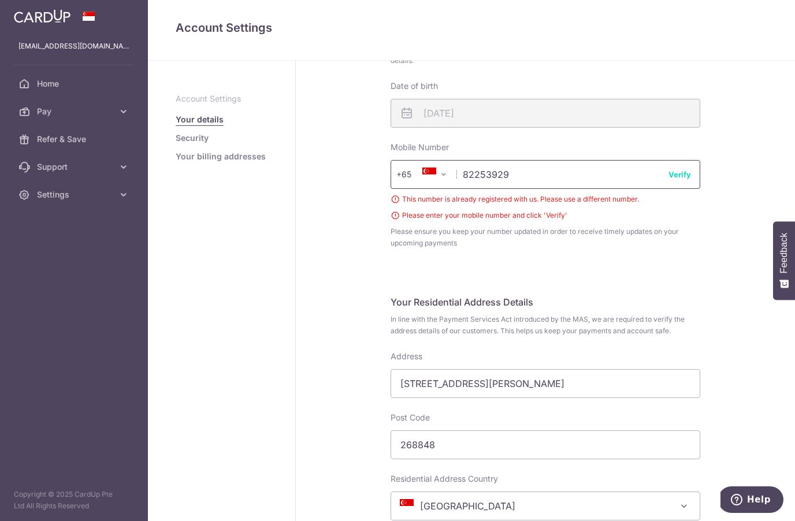
scroll to position [468, 0]
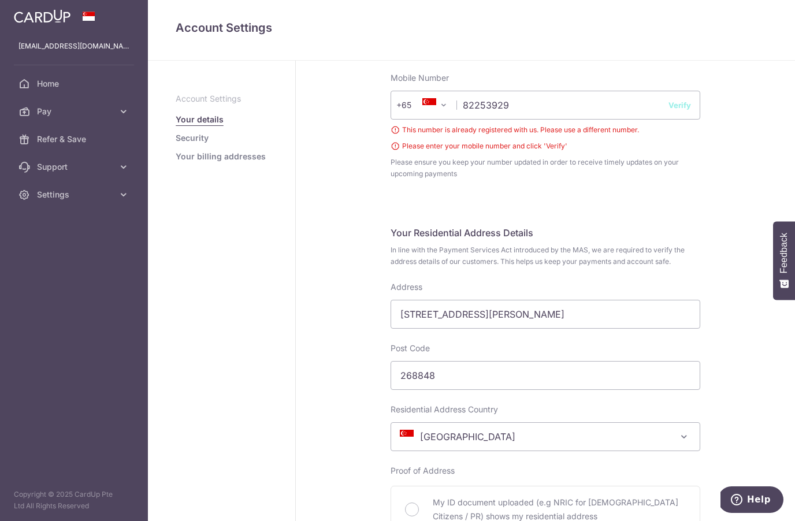
click at [762, 135] on div "My Details Please provide your full name as per your NRIC/ FIN for verification…" at bounding box center [545, 267] width 499 height 1348
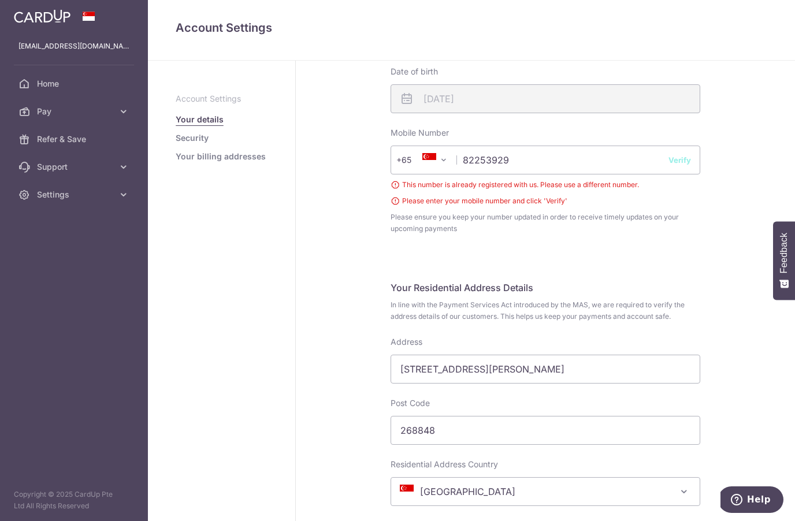
scroll to position [416, 0]
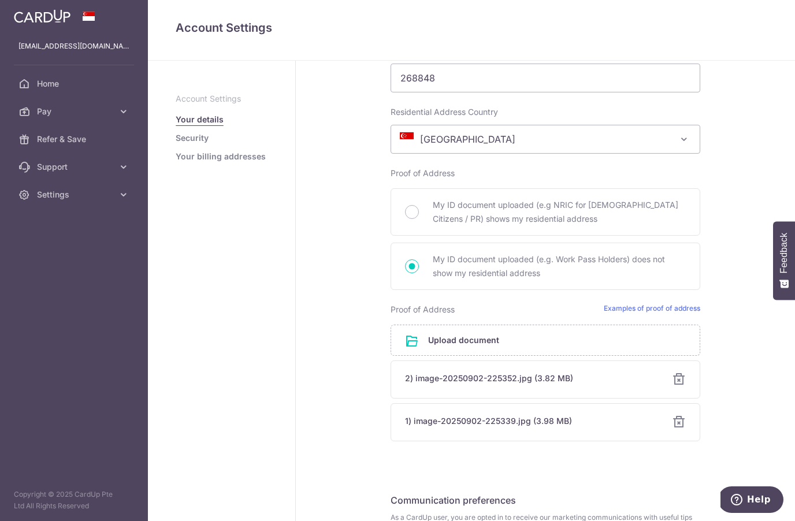
click at [753, 503] on span "Help" at bounding box center [759, 499] width 24 height 10
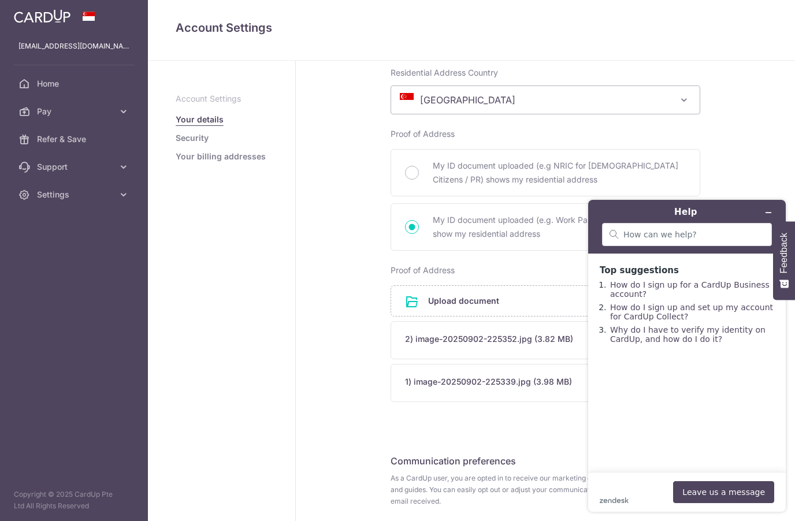
scroll to position [805, 0]
click at [639, 496] on div "zendesk .cls-1{fill:#03363d;} Leave us a message" at bounding box center [686, 492] width 174 height 22
click at [728, 491] on button "Leave us a message" at bounding box center [723, 492] width 101 height 22
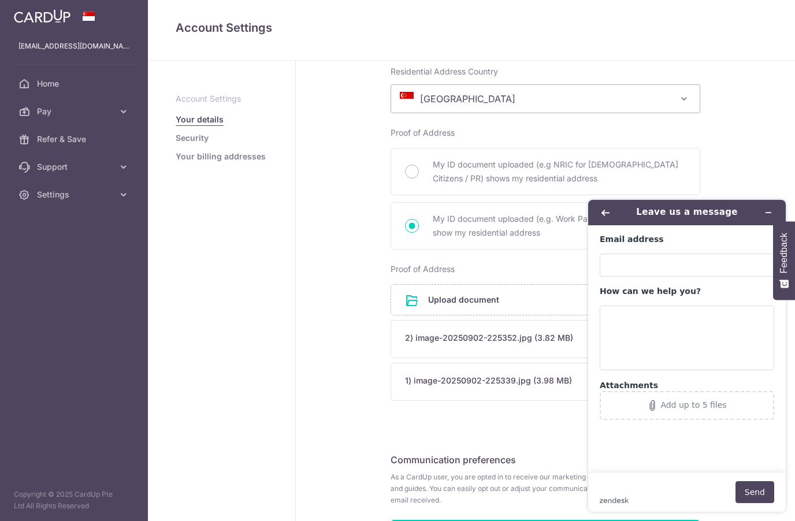
click at [604, 209] on icon "Back" at bounding box center [605, 212] width 8 height 8
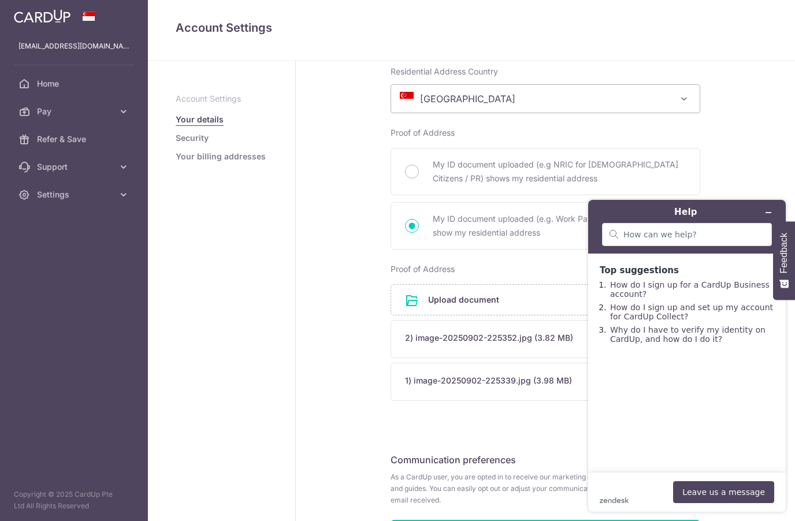
click at [786, 273] on span "Feedback" at bounding box center [783, 253] width 10 height 40
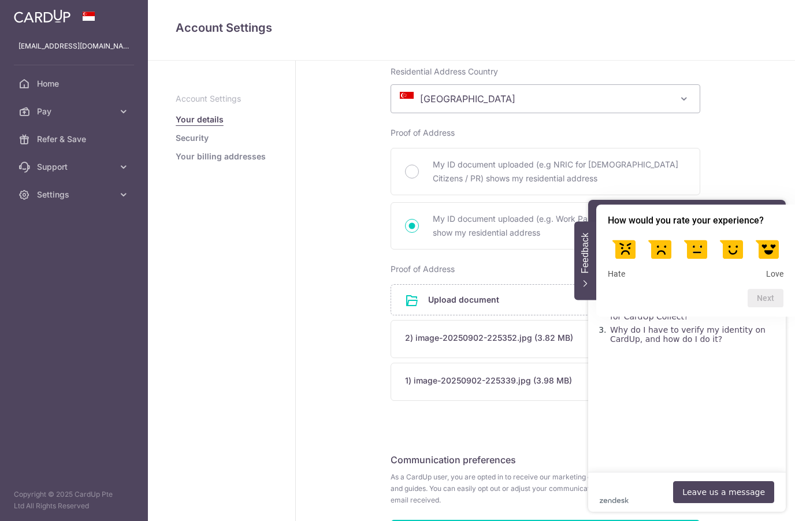
click at [733, 404] on main "Top suggestions How do I sign up for a CardUp Business account? How do I sign u…" at bounding box center [688, 362] width 189 height 218
click at [691, 411] on main "Top suggestions How do I sign up for a CardUp Business account? How do I sign u…" at bounding box center [688, 362] width 189 height 218
click at [645, 498] on div "zendesk .cls-1{fill:#03363d;} Leave us a message" at bounding box center [686, 492] width 174 height 22
click at [725, 495] on button "Leave us a message" at bounding box center [723, 492] width 101 height 22
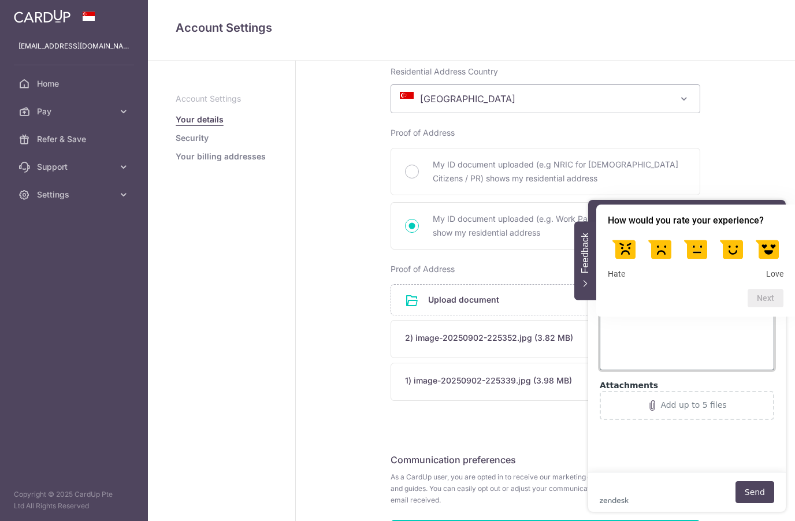
click at [696, 333] on textarea "How can we help you?" at bounding box center [686, 337] width 174 height 65
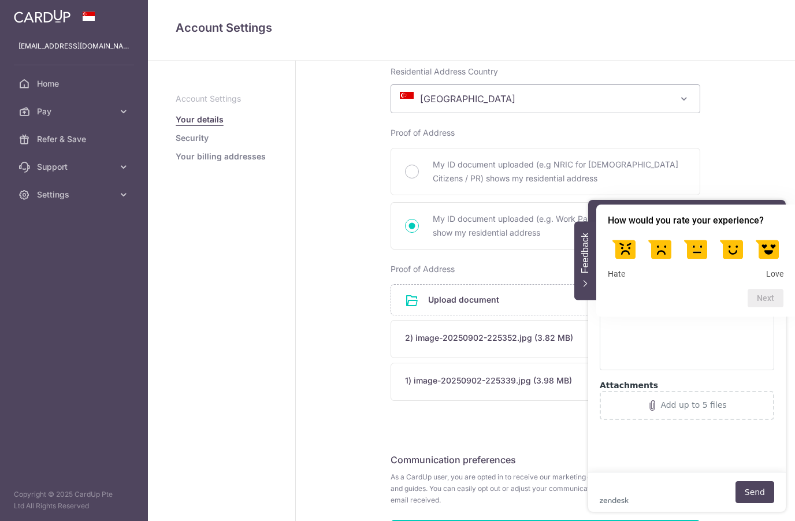
click at [499, 332] on div "2) image-20250902-225352.jpg (3.82 MB)" at bounding box center [531, 338] width 253 height 12
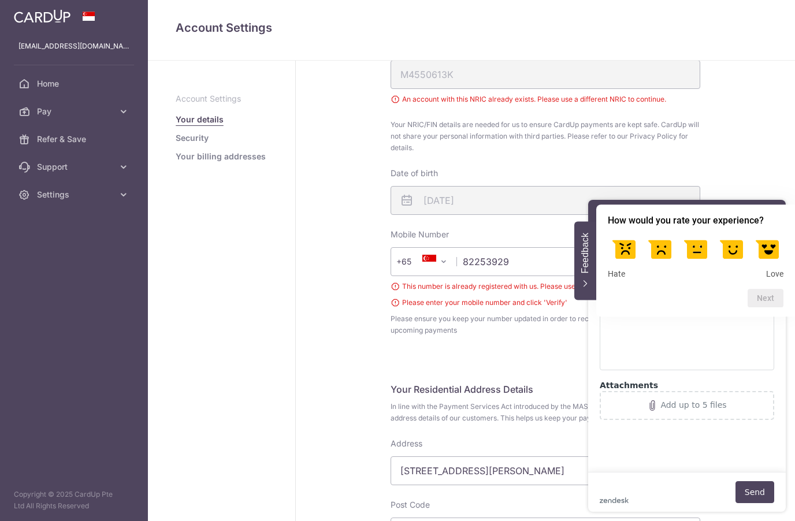
scroll to position [313, 0]
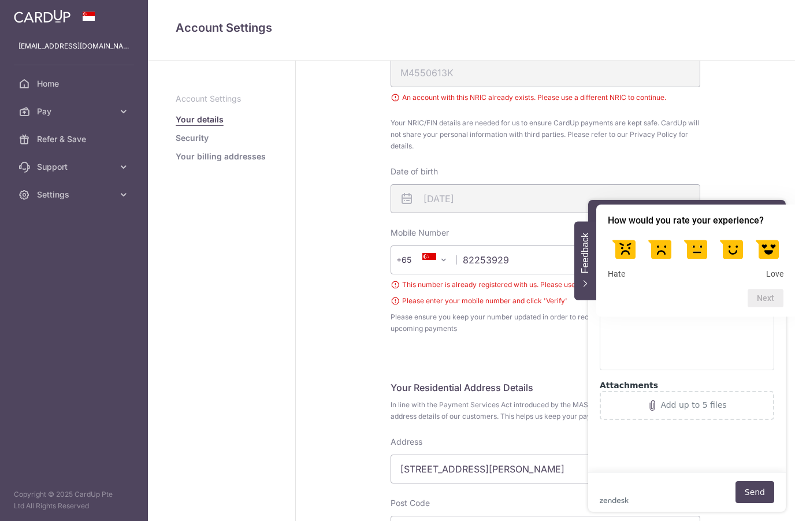
click at [758, 151] on div "My Details Please provide your full name as per your NRIC/ FIN for verification…" at bounding box center [545, 422] width 499 height 1348
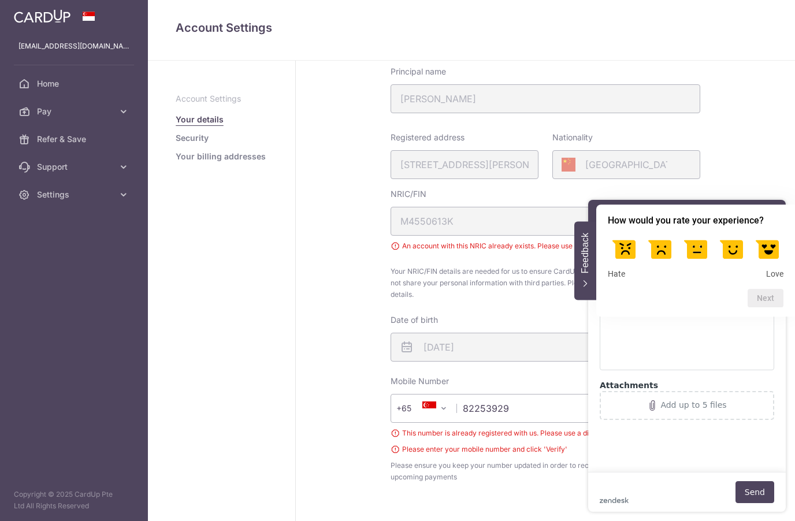
scroll to position [163, 0]
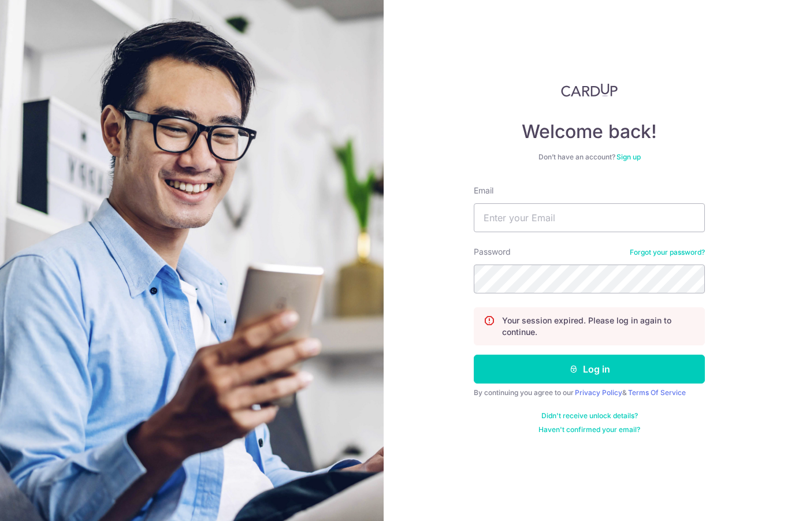
click at [561, 215] on input "Email" at bounding box center [588, 217] width 231 height 29
type input "[EMAIL_ADDRESS][DOMAIN_NAME]"
click at [635, 366] on button "Log in" at bounding box center [588, 369] width 231 height 29
